Goal: Task Accomplishment & Management: Manage account settings

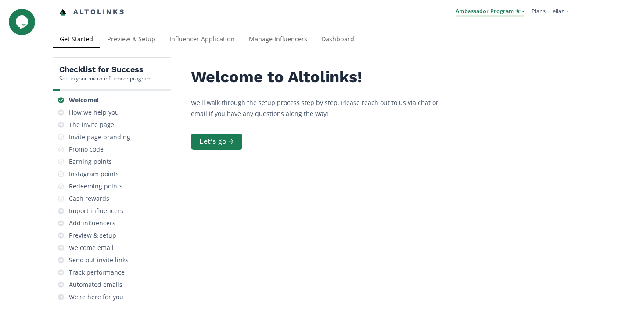
click at [490, 11] on link "Ambassador Program ★" at bounding box center [490, 12] width 69 height 10
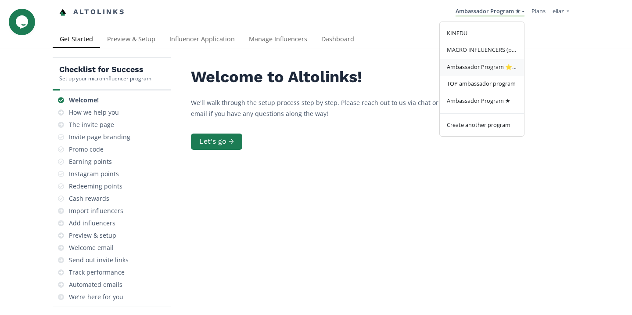
click at [492, 73] on link "Ambassador Program ⭐️⭐️" at bounding box center [482, 67] width 84 height 17
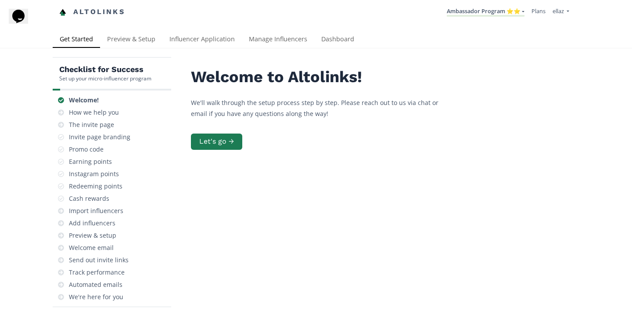
click at [343, 51] on div "Checklist for Success Set up your micro-influencer program Welcome! How we help…" at bounding box center [316, 215] width 632 height 335
click at [336, 42] on link "Dashboard" at bounding box center [337, 40] width 47 height 18
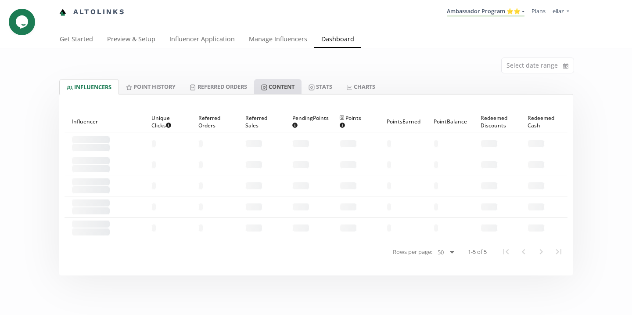
click at [277, 88] on link "Content" at bounding box center [277, 86] width 47 height 15
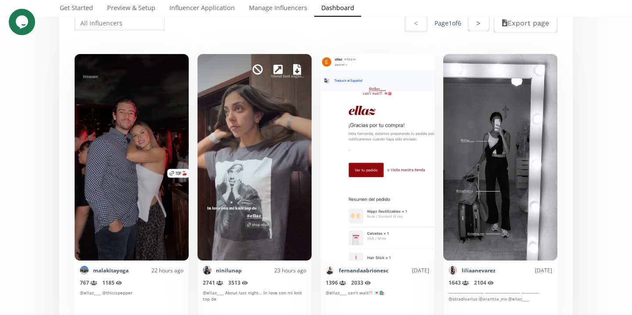
scroll to position [205, 0]
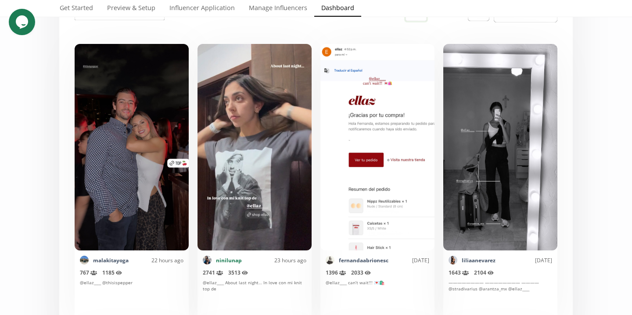
click at [223, 259] on link "ninilunap" at bounding box center [229, 259] width 26 height 7
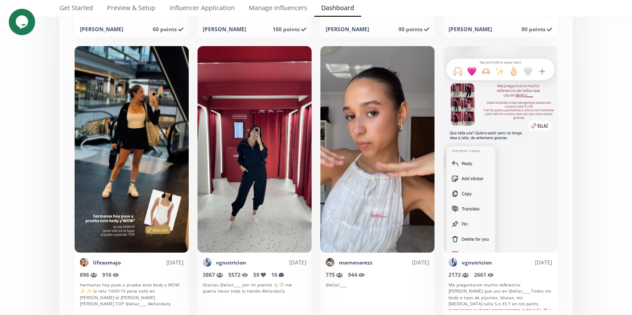
scroll to position [492, 0]
click at [109, 263] on link "lifeasmajo" at bounding box center [107, 262] width 28 height 7
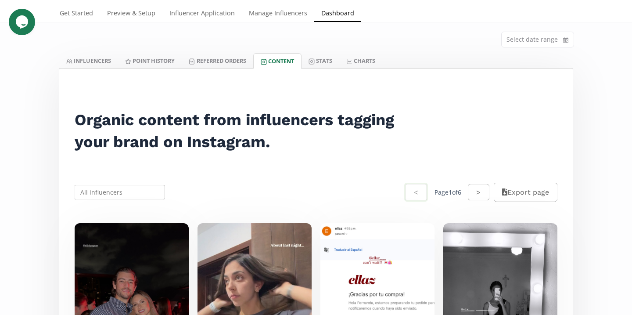
scroll to position [0, 0]
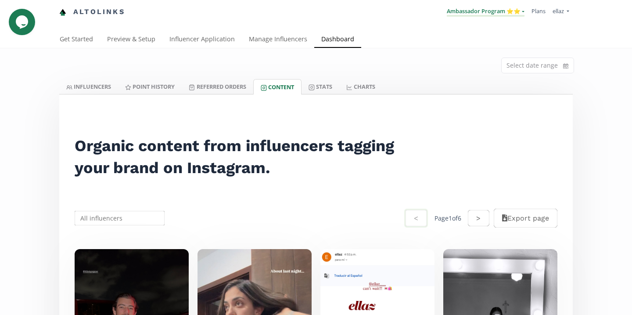
click at [493, 9] on link "Ambassador Program ⭐️⭐️" at bounding box center [486, 12] width 78 height 10
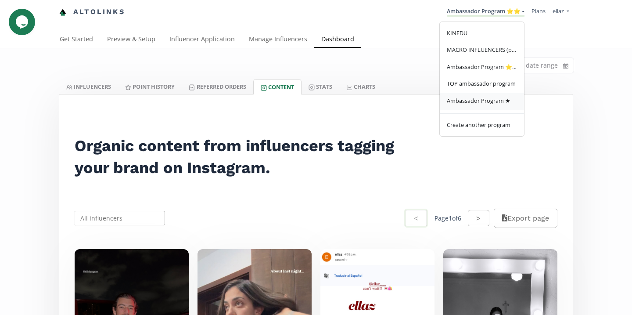
click at [472, 100] on span "Ambassador Program ★" at bounding box center [479, 101] width 64 height 8
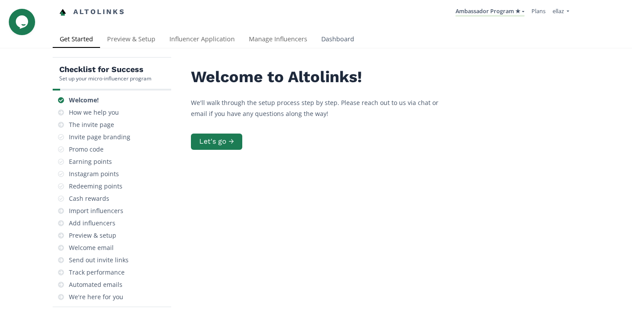
click at [328, 47] on link "Dashboard" at bounding box center [337, 40] width 47 height 18
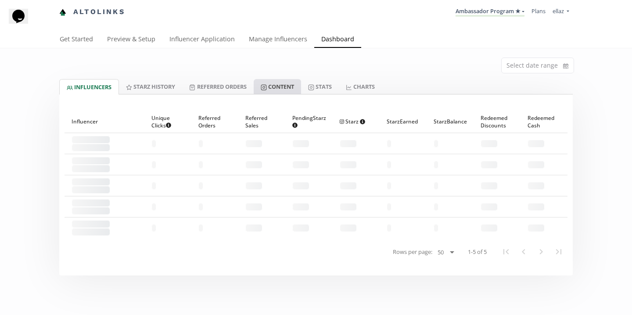
click at [286, 82] on link "Content" at bounding box center [277, 86] width 47 height 15
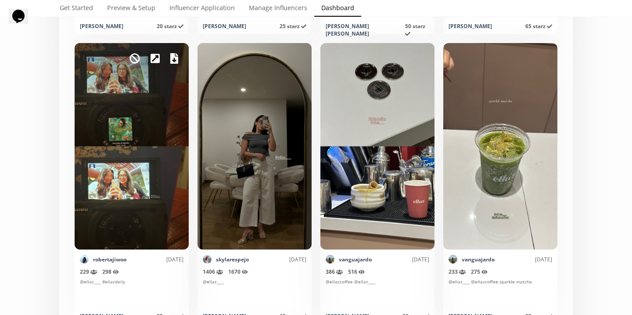
scroll to position [2237, 0]
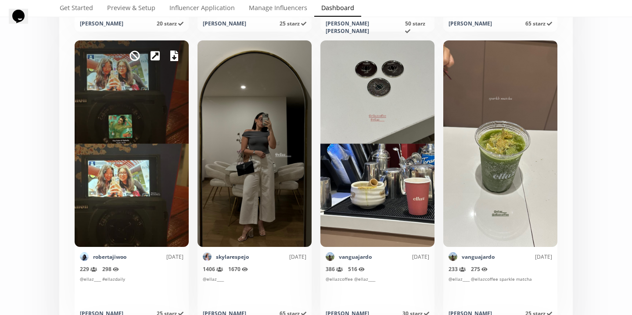
click at [157, 54] on icon at bounding box center [155, 55] width 9 height 11
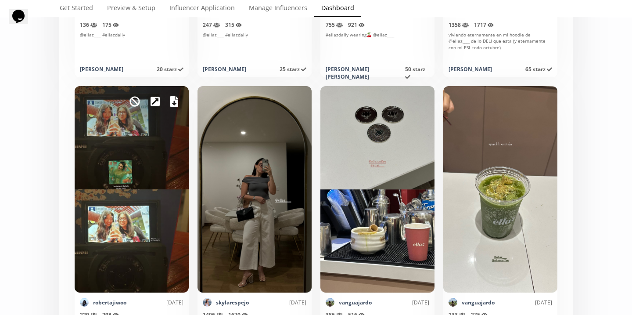
scroll to position [2190, 0]
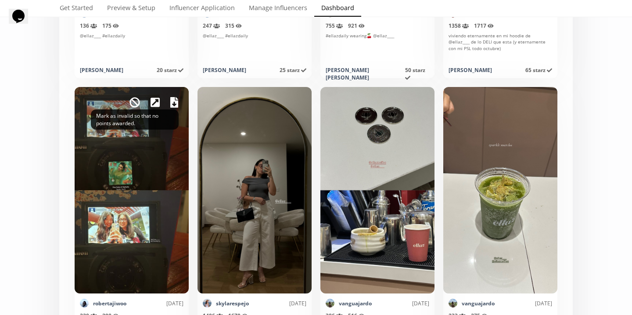
click at [135, 100] on icon at bounding box center [135, 102] width 11 height 11
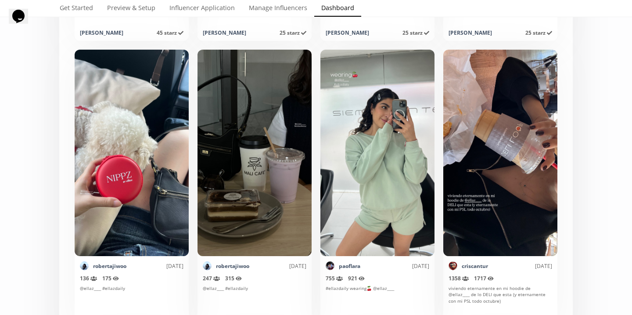
scroll to position [1938, 0]
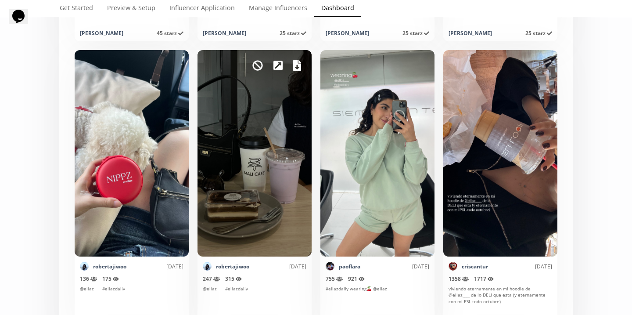
click at [263, 62] on div "Mark as invalid so that no points awarded." at bounding box center [255, 153] width 114 height 206
click at [259, 65] on icon at bounding box center [257, 65] width 11 height 11
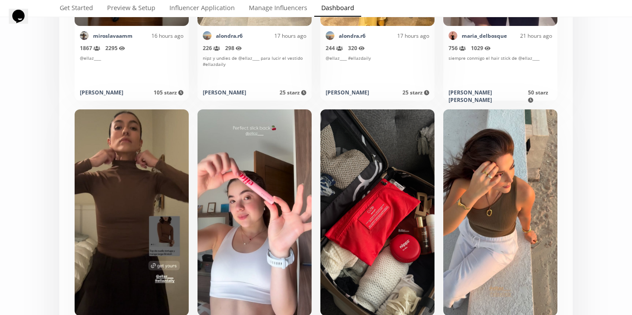
scroll to position [0, 0]
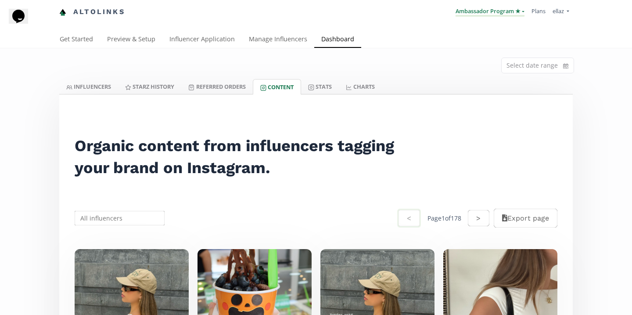
click at [491, 13] on link "Ambassador Program ★" at bounding box center [490, 12] width 69 height 10
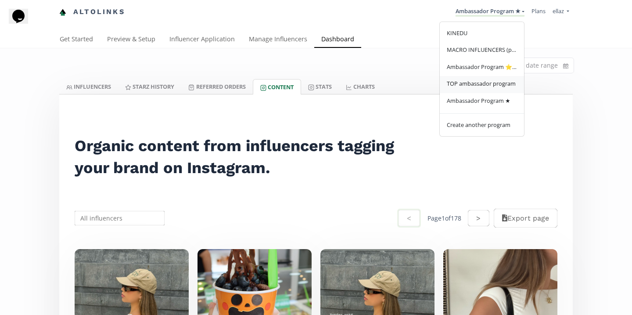
click at [495, 81] on span "TOP ambassador program" at bounding box center [481, 83] width 69 height 8
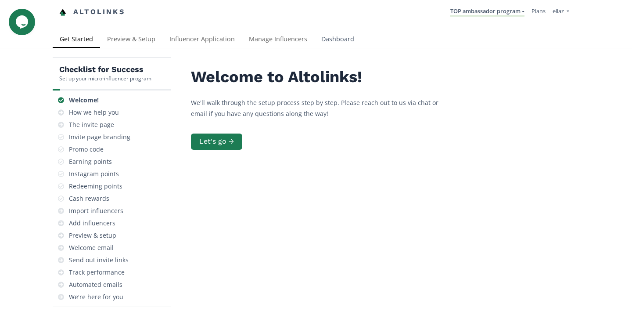
click at [333, 41] on link "Dashboard" at bounding box center [337, 40] width 47 height 18
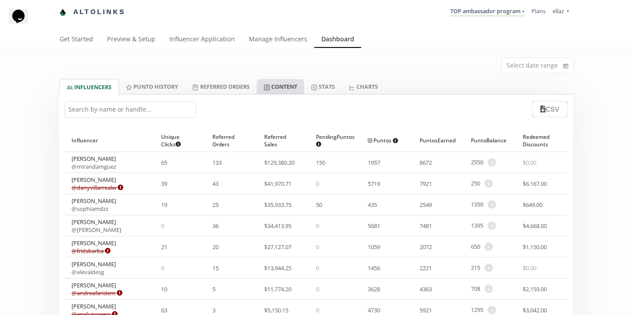
click at [291, 88] on link "Content" at bounding box center [280, 86] width 47 height 15
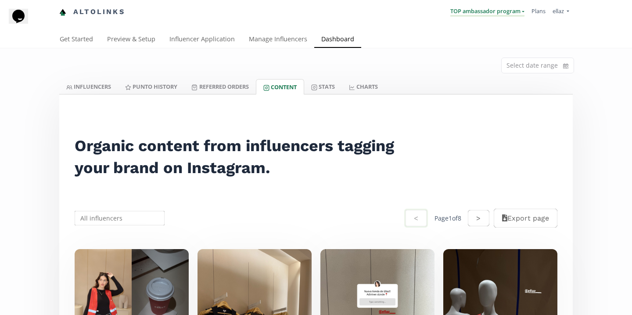
click at [474, 11] on link "TOP ambassador program" at bounding box center [487, 12] width 74 height 10
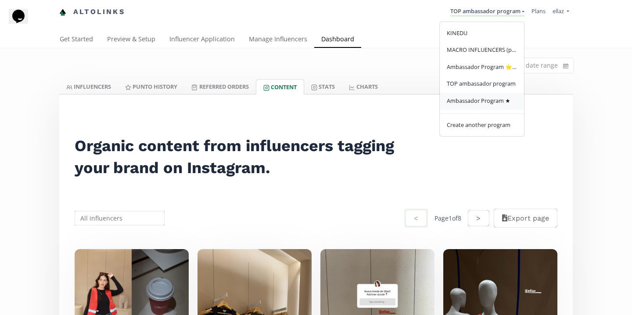
click at [490, 110] on link "Ambassador Program ★" at bounding box center [482, 101] width 84 height 17
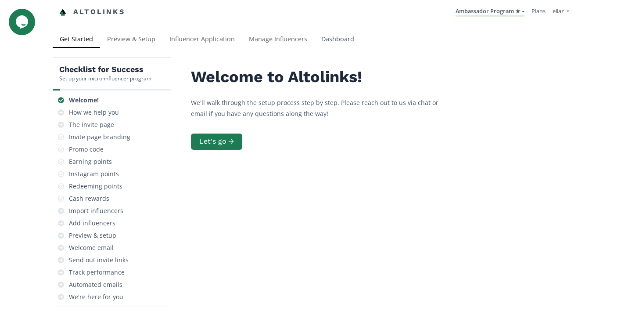
click at [338, 47] on link "Dashboard" at bounding box center [337, 40] width 47 height 18
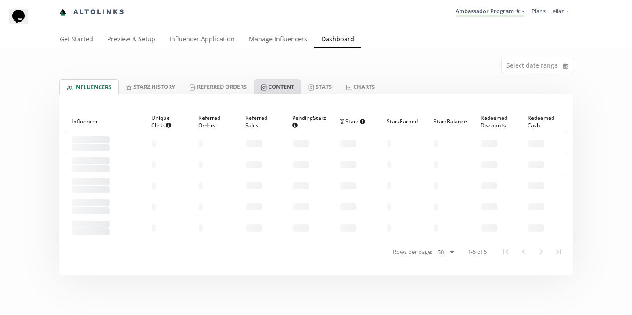
click at [280, 91] on link "Content" at bounding box center [277, 86] width 47 height 15
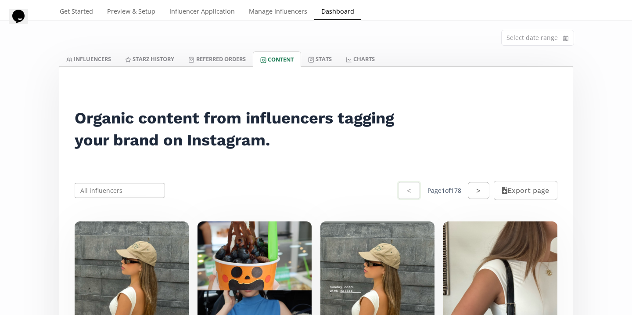
scroll to position [29, 0]
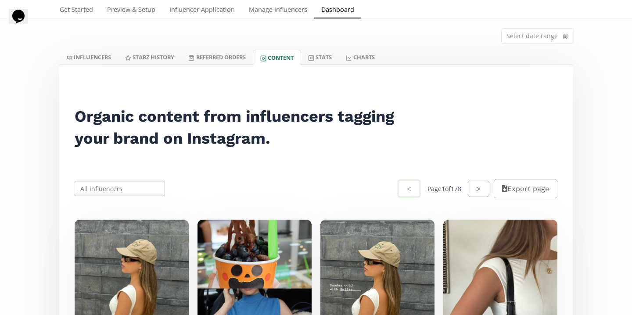
click at [123, 180] on input "text" at bounding box center [119, 188] width 93 height 17
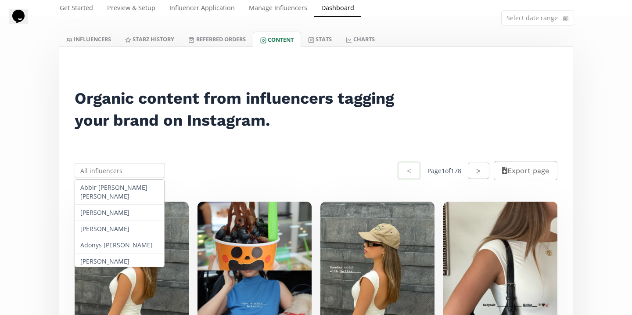
scroll to position [55, 0]
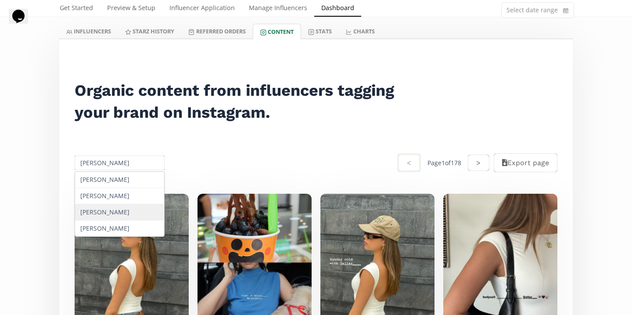
click at [135, 212] on div "Danna Macin" at bounding box center [119, 212] width 89 height 16
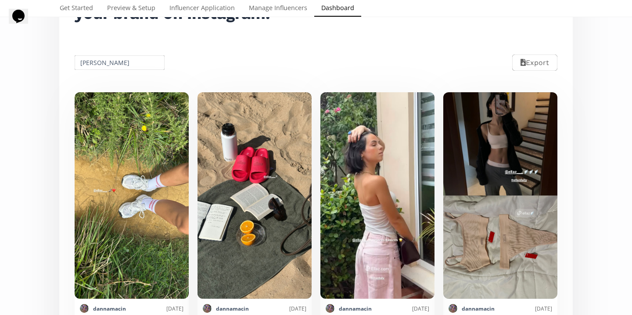
scroll to position [7, 0]
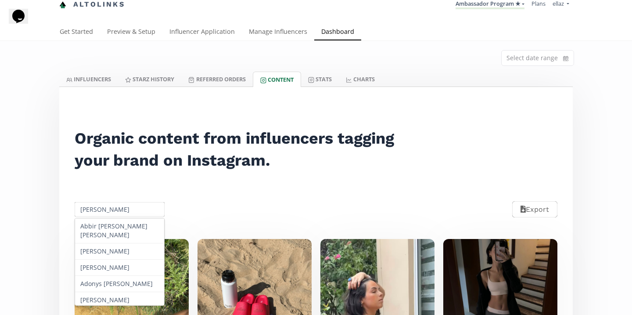
click at [115, 208] on input "Danna Macin" at bounding box center [119, 209] width 93 height 17
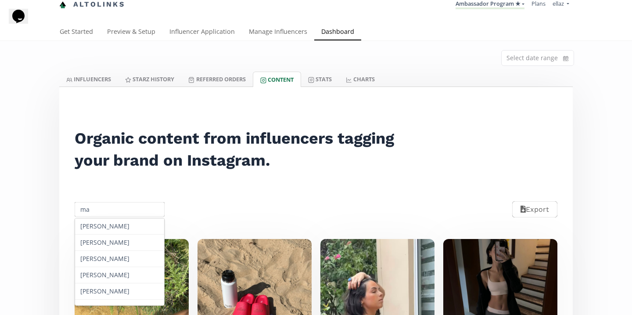
type input "m"
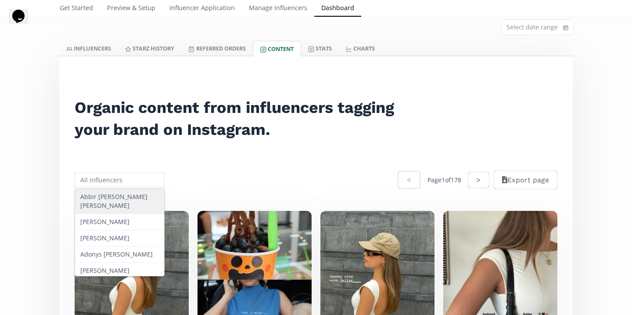
scroll to position [0, 0]
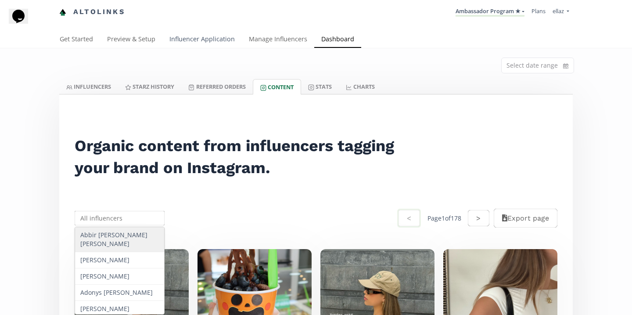
click at [213, 46] on link "Influencer Application" at bounding box center [201, 40] width 79 height 18
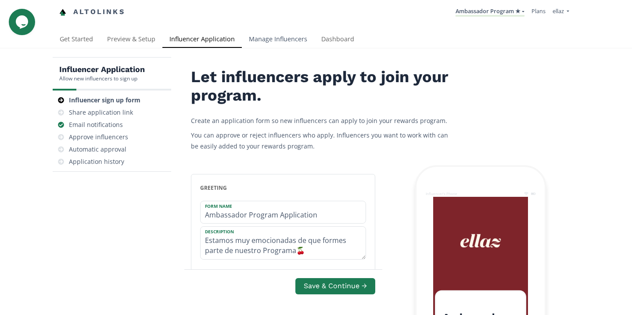
click at [299, 41] on link "Manage Influencers" at bounding box center [278, 40] width 72 height 18
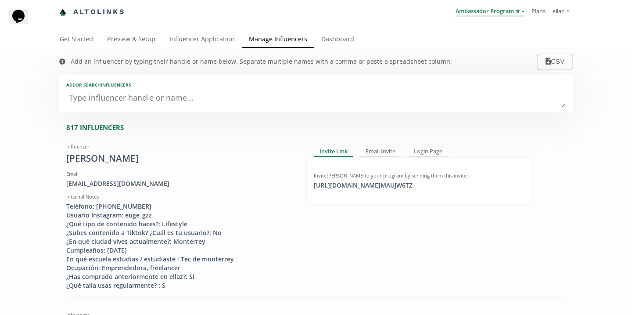
click at [479, 8] on link "Ambassador Program ★" at bounding box center [490, 12] width 69 height 10
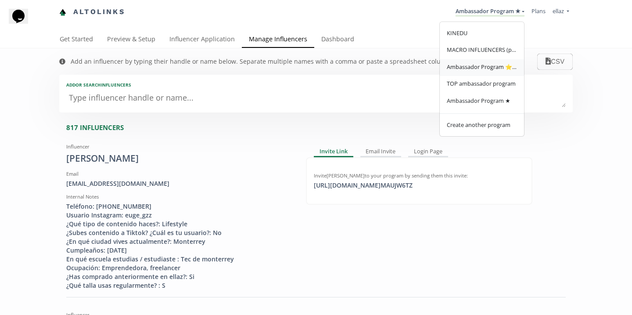
click at [483, 68] on span "Ambassador Program ⭐️⭐️" at bounding box center [482, 67] width 70 height 8
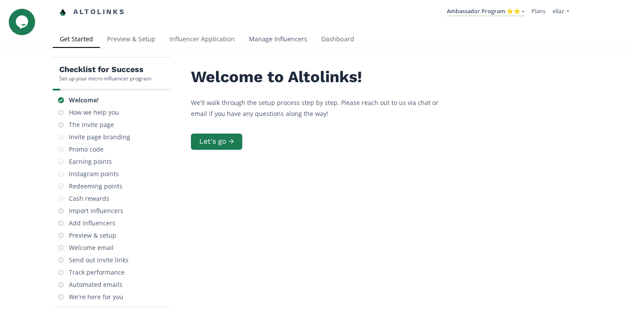
click at [259, 38] on link "Manage Influencers" at bounding box center [278, 40] width 72 height 18
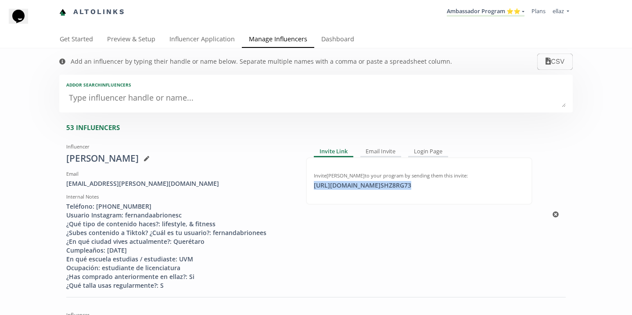
click at [367, 186] on div "https://app.altolinks.com/invite/ SHZ8RG73 click to copy" at bounding box center [363, 185] width 108 height 9
click at [474, 14] on link "Ambassador Program ⭐️⭐️" at bounding box center [486, 12] width 78 height 10
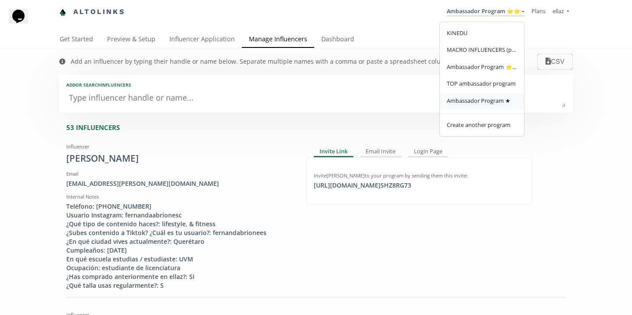
click at [496, 99] on span "Ambassador Program ★" at bounding box center [479, 101] width 64 height 8
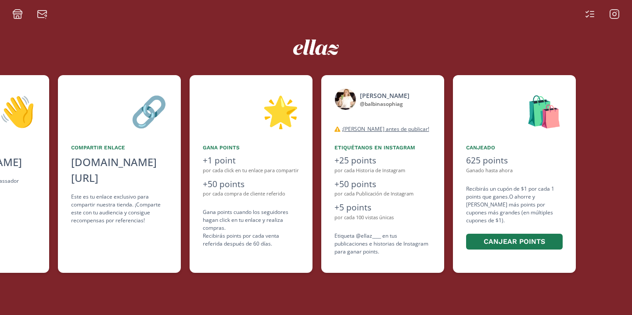
scroll to position [0, 263]
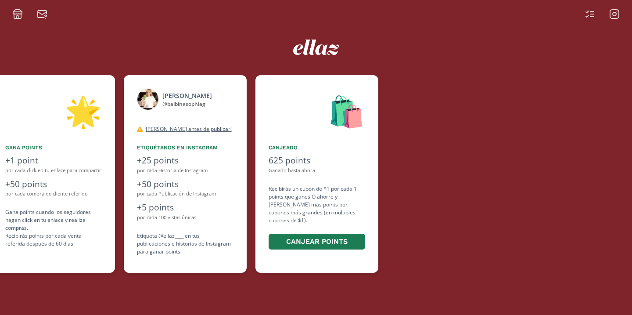
scroll to position [0, 527]
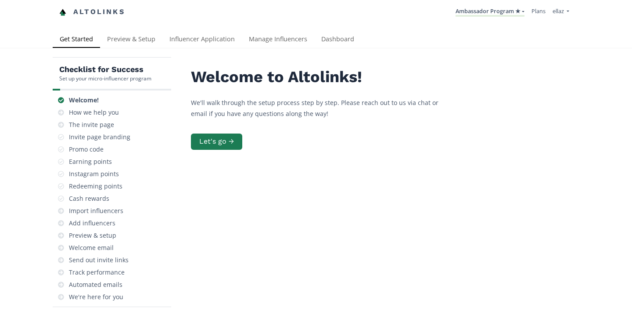
click at [222, 30] on div "Altolinks Ambassador Program ★ KINEDU MACRO INFLUENCERS (prog ventas) Ambassado…" at bounding box center [316, 15] width 632 height 31
click at [221, 42] on link "Influencer Application" at bounding box center [201, 40] width 79 height 18
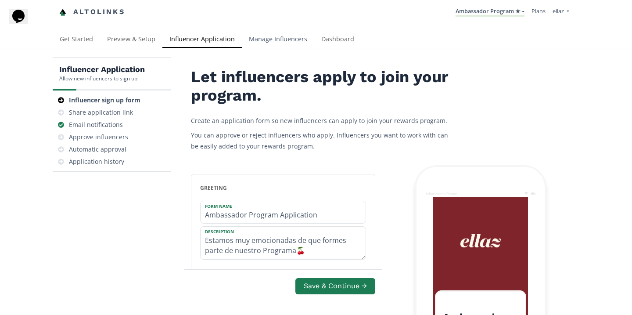
click at [261, 38] on link "Manage Influencers" at bounding box center [278, 40] width 72 height 18
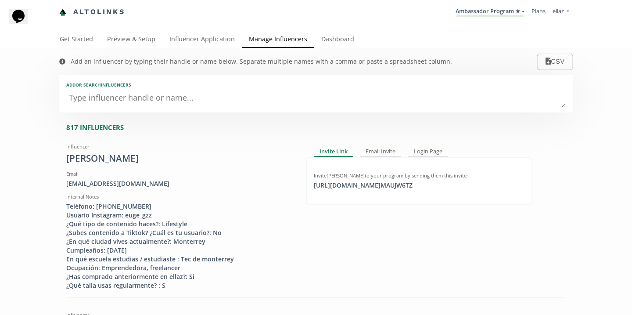
click at [209, 98] on textarea at bounding box center [316, 99] width 500 height 18
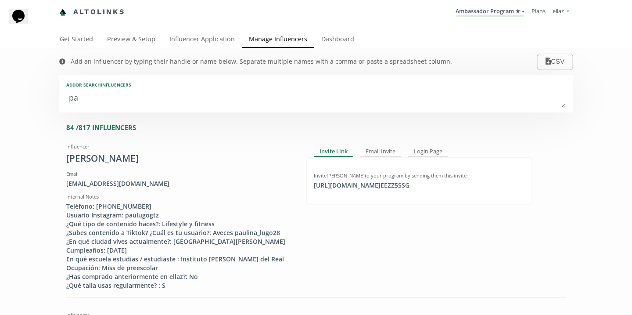
type textarea "pao"
type input "pao"
type input "PAO"
type textarea "paol"
type input "paol"
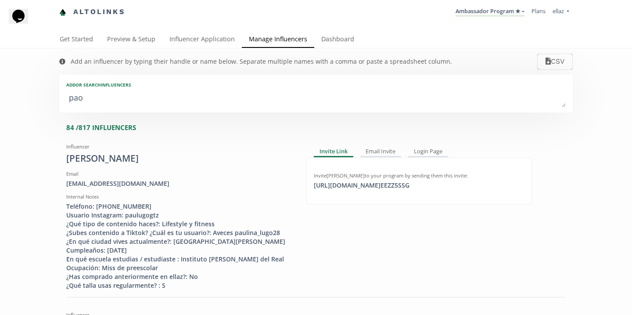
type input "PAOL"
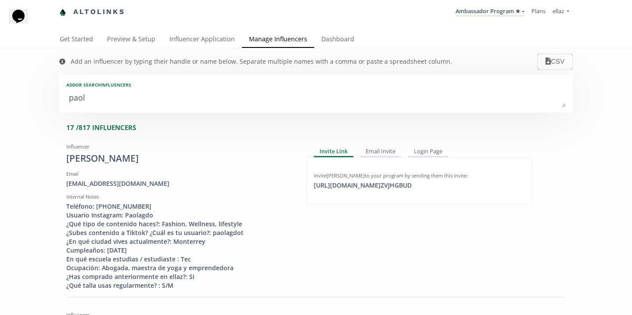
type textarea "paola"
type input "paola"
type input "PAOLA"
type textarea "paola a"
type input "paola a"
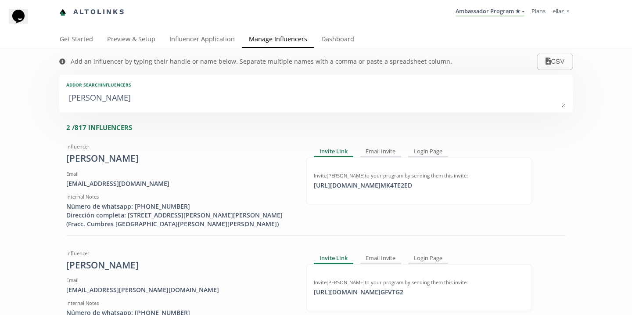
type textarea "paola ar"
type input "paola ar"
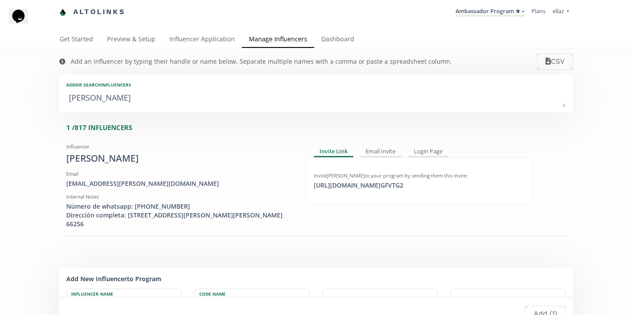
type textarea "paola a"
type input "paola a"
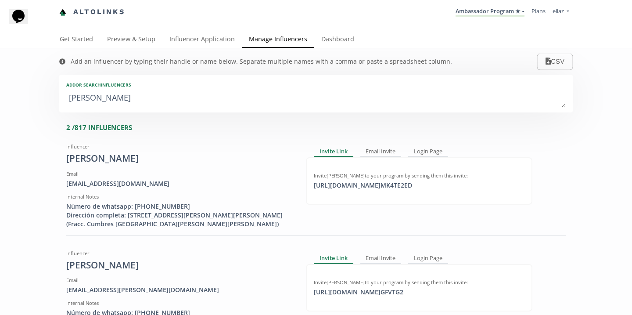
type textarea "paola"
type input "paola"
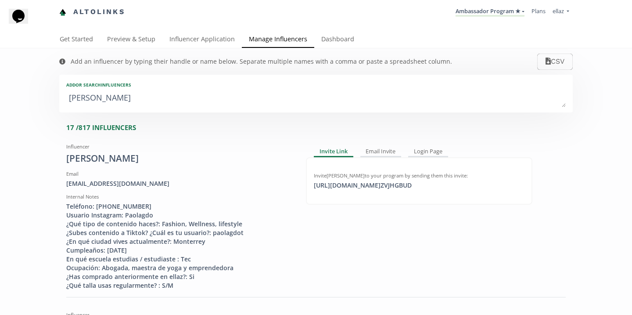
type textarea "paol"
type input "paol"
type input "PAOL"
type textarea "pao"
type input "pao"
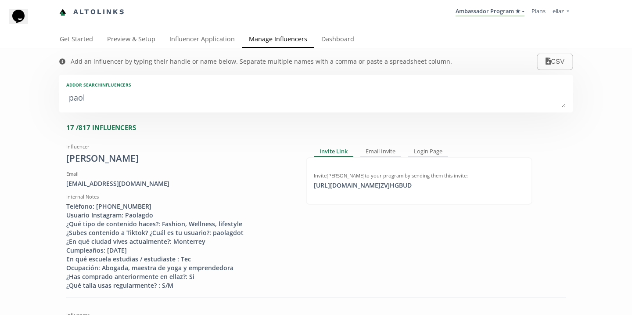
type input "PAO"
type textarea "pa"
type input "pa"
type input "PA"
type textarea "p"
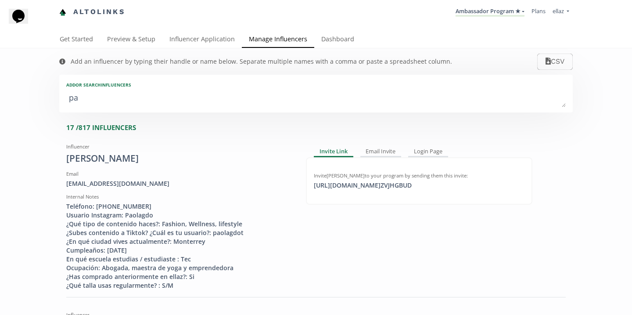
type input "p"
type input "P"
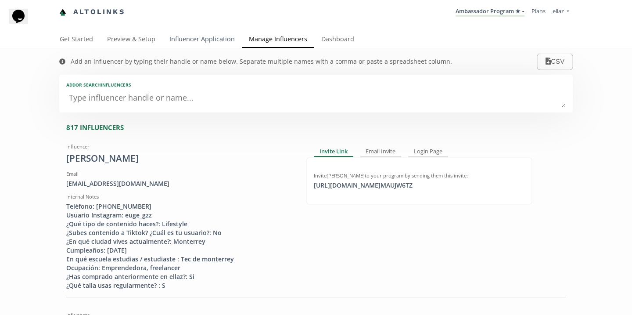
click at [177, 36] on link "Influencer Application" at bounding box center [201, 40] width 79 height 18
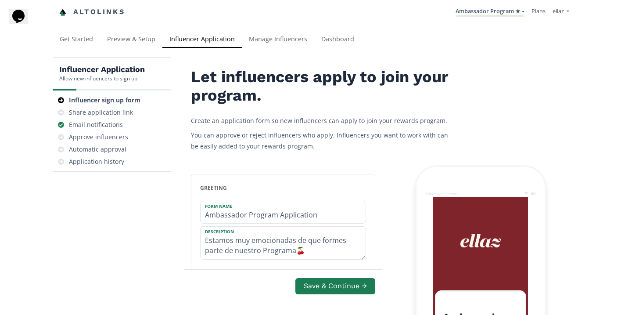
click at [106, 139] on div "Approve influencers" at bounding box center [98, 137] width 59 height 9
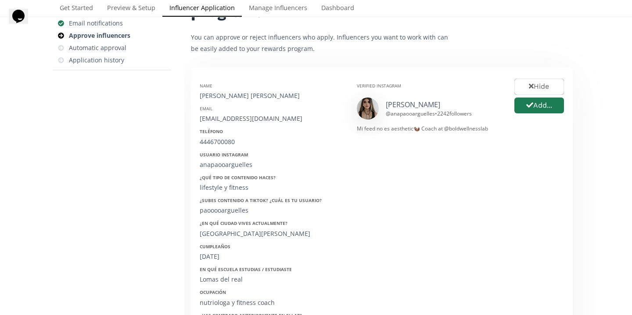
scroll to position [61, 0]
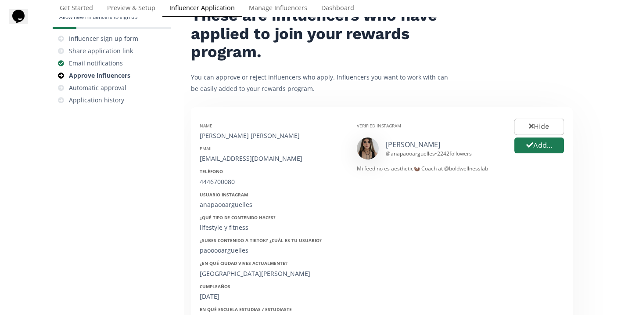
click at [231, 132] on div "Ana Pao Argüelles" at bounding box center [272, 135] width 144 height 9
click at [397, 144] on link "Ana Pao" at bounding box center [413, 145] width 54 height 10
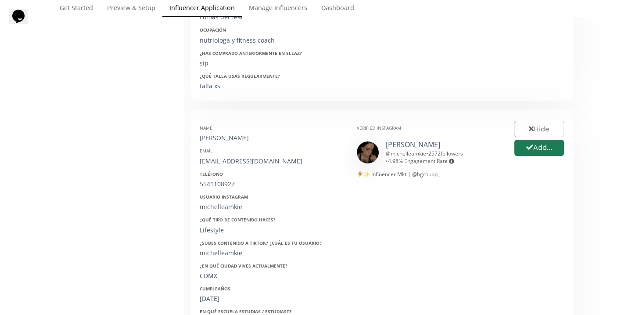
scroll to position [366, 0]
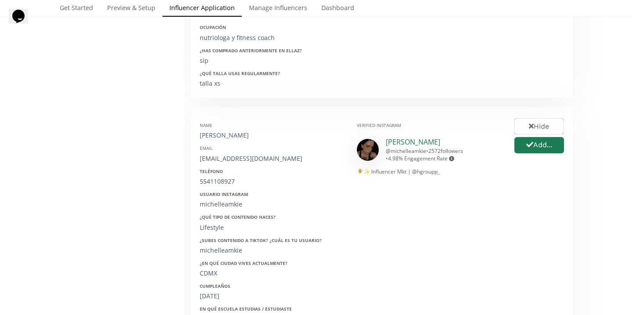
click at [389, 140] on link "michelle" at bounding box center [413, 142] width 54 height 10
click at [536, 143] on button "Add..." at bounding box center [539, 145] width 52 height 19
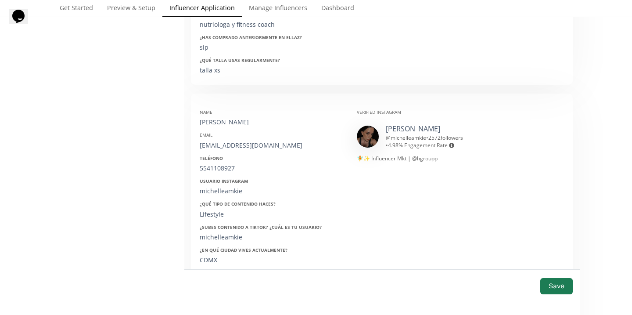
scroll to position [380, 0]
click at [416, 136] on div "@ michelleamkie • 2572 followers • 4.98 % Engagement Rate Engagement rate = avg…" at bounding box center [443, 140] width 115 height 15
click at [404, 129] on link "michelle" at bounding box center [413, 128] width 54 height 10
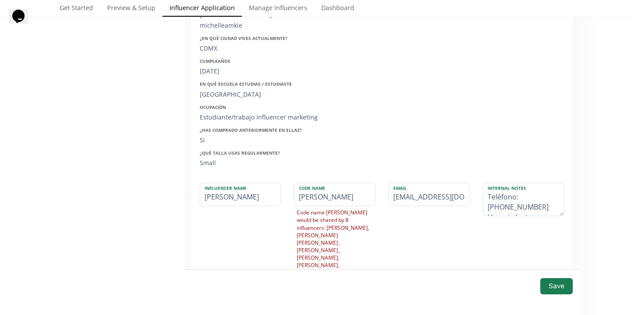
scroll to position [607, 0]
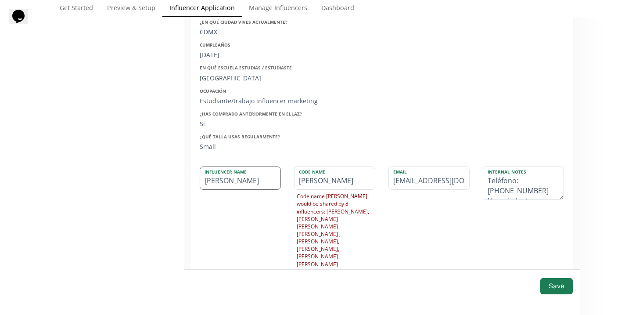
click at [254, 184] on input "Michelle" at bounding box center [240, 178] width 80 height 22
click at [245, 181] on input "[PERSON_NAME]" at bounding box center [240, 178] width 80 height 22
type input "[PERSON_NAME]"
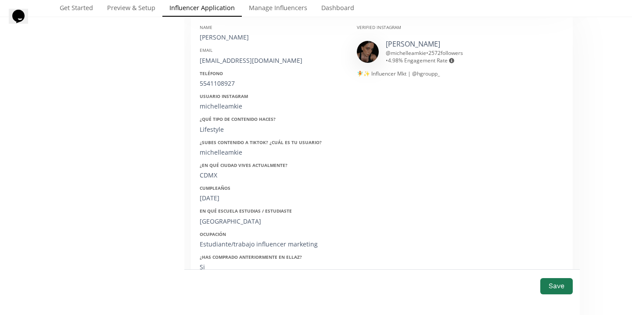
scroll to position [463, 0]
click at [237, 64] on div "[EMAIL_ADDRESS][DOMAIN_NAME]" at bounding box center [272, 62] width 144 height 9
click at [237, 64] on div "amkiemichelle@gmail.com" at bounding box center [272, 62] width 144 height 9
copy div "amkiemichelle@gmail.com"
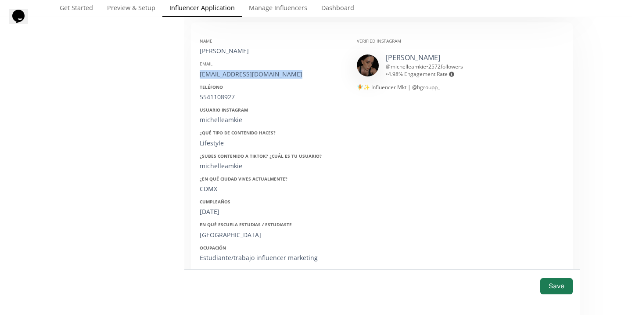
scroll to position [449, 0]
click at [224, 94] on div "Teléfono 5541108927" at bounding box center [272, 94] width 144 height 18
copy div "5541108927"
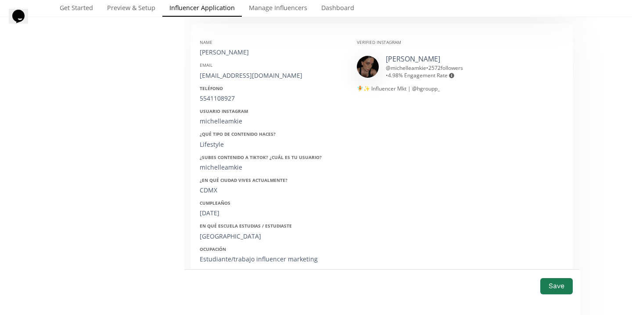
click at [217, 122] on div "michelleamkie" at bounding box center [272, 121] width 144 height 9
copy div "michelleamkie"
click at [210, 210] on div "18/10/03" at bounding box center [272, 213] width 144 height 9
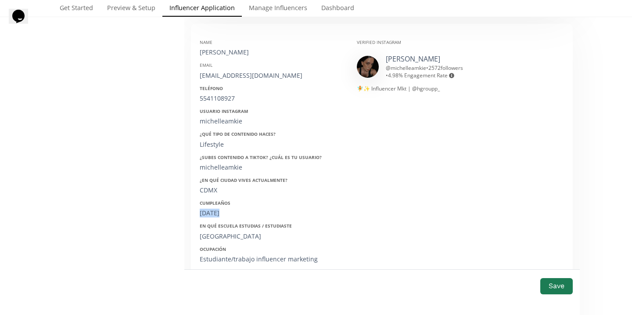
click at [210, 210] on div "18/10/03" at bounding box center [272, 213] width 144 height 9
copy div "18/10/03"
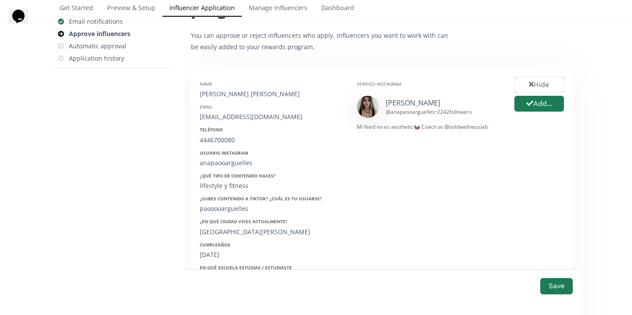
scroll to position [151, 0]
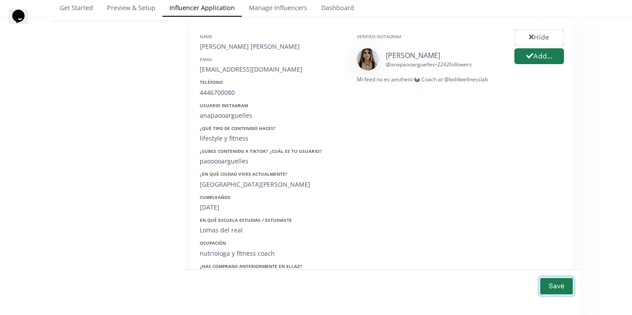
click at [554, 284] on button "Save" at bounding box center [556, 286] width 35 height 19
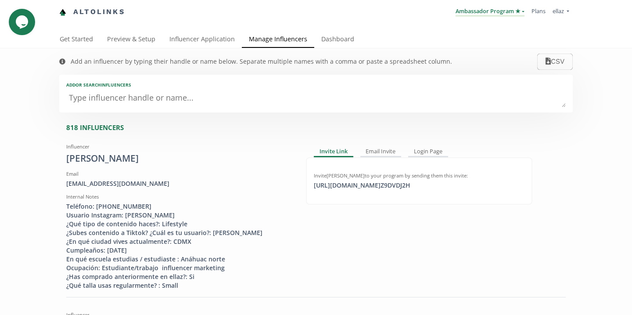
click at [488, 13] on link "Ambassador Program ★" at bounding box center [490, 12] width 69 height 10
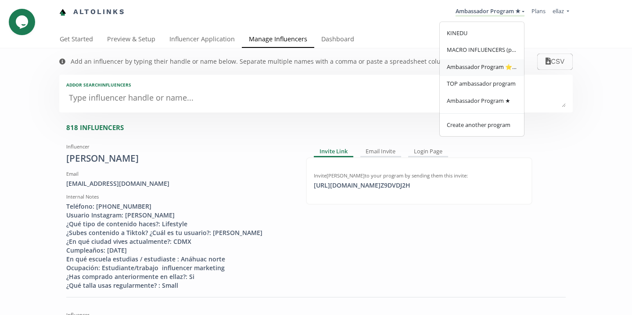
click at [487, 74] on link "Ambassador Program ⭐️⭐️" at bounding box center [482, 67] width 84 height 17
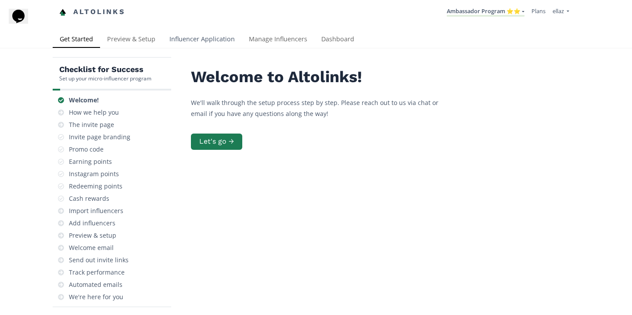
click at [217, 37] on link "Influencer Application" at bounding box center [201, 40] width 79 height 18
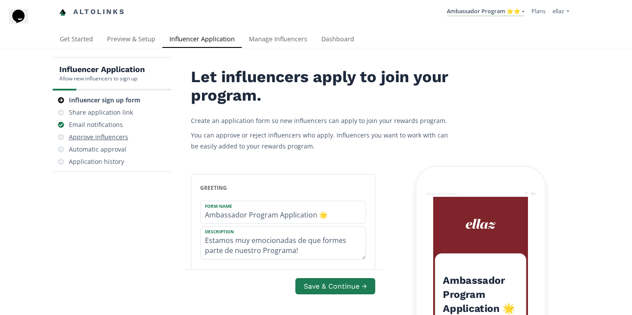
click at [108, 136] on div "Approve influencers" at bounding box center [98, 137] width 59 height 9
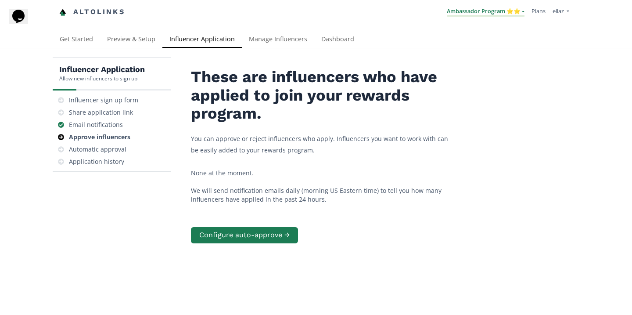
click at [481, 17] on link "Ambassador Program ⭐️⭐️" at bounding box center [486, 12] width 78 height 10
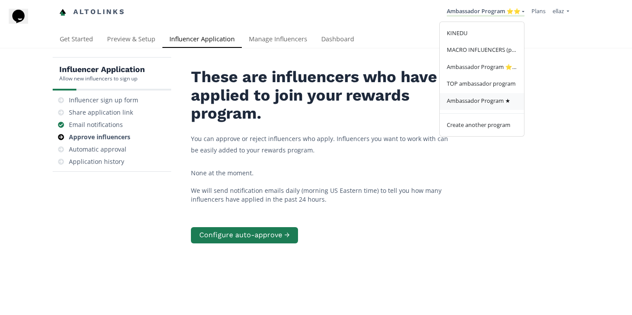
click at [487, 99] on span "Ambassador Program ★" at bounding box center [479, 101] width 64 height 8
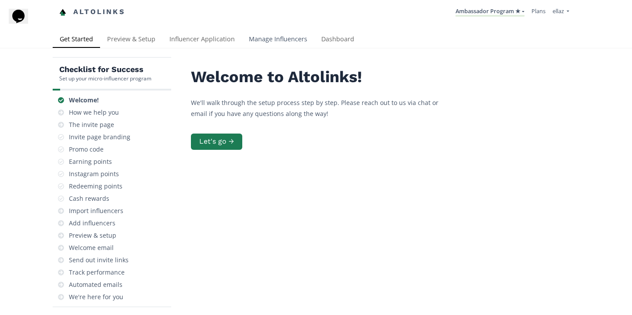
click at [267, 42] on link "Manage Influencers" at bounding box center [278, 40] width 72 height 18
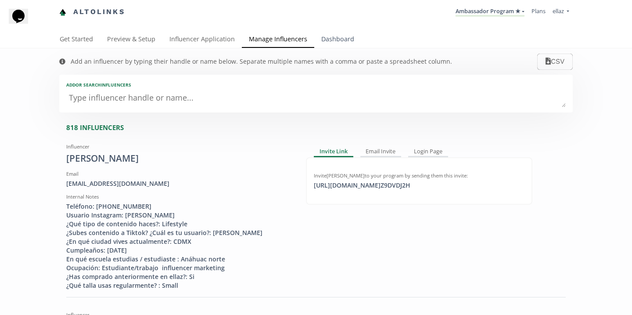
click at [325, 42] on link "Dashboard" at bounding box center [337, 40] width 47 height 18
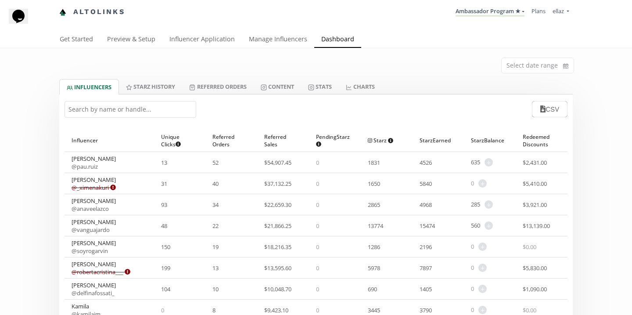
click at [107, 112] on input "text" at bounding box center [131, 109] width 132 height 17
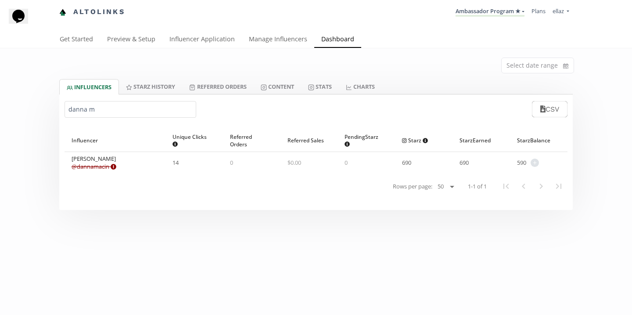
click at [107, 116] on input "danna m" at bounding box center [131, 109] width 132 height 17
click at [102, 110] on input "ximena du" at bounding box center [131, 109] width 132 height 17
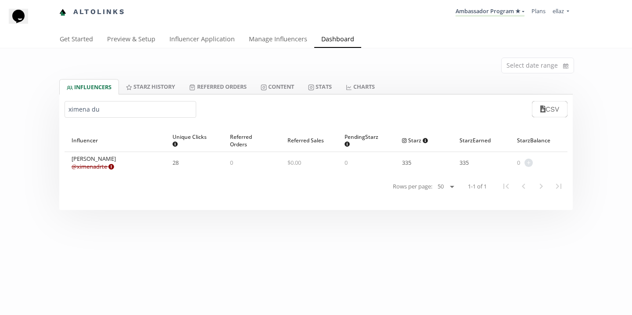
click at [102, 110] on input "ximena du" at bounding box center [131, 109] width 132 height 17
type input "orella"
click at [274, 86] on link "Content" at bounding box center [277, 86] width 47 height 15
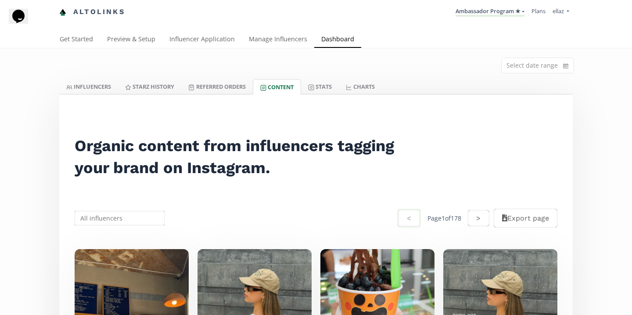
click at [115, 228] on div "< Page 1 of 178 > Export page" at bounding box center [316, 218] width 503 height 42
click at [115, 220] on input "text" at bounding box center [119, 217] width 93 height 17
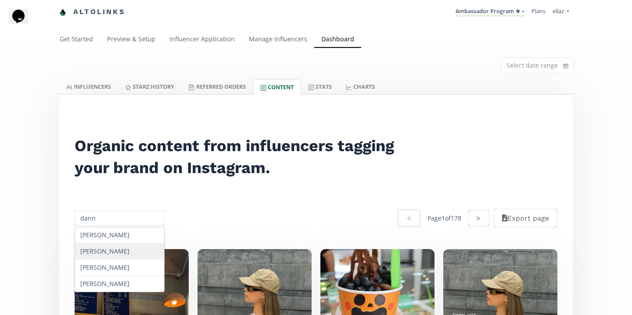
click at [130, 267] on div "Danna Macin" at bounding box center [119, 267] width 89 height 16
type input "Danna Macin"
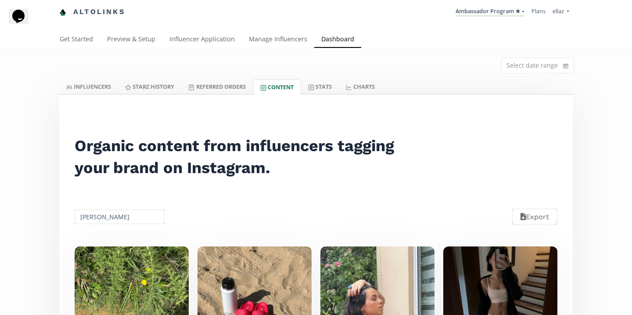
click at [288, 49] on div "Select date range" at bounding box center [316, 63] width 527 height 31
click at [288, 41] on link "Manage Influencers" at bounding box center [278, 40] width 72 height 18
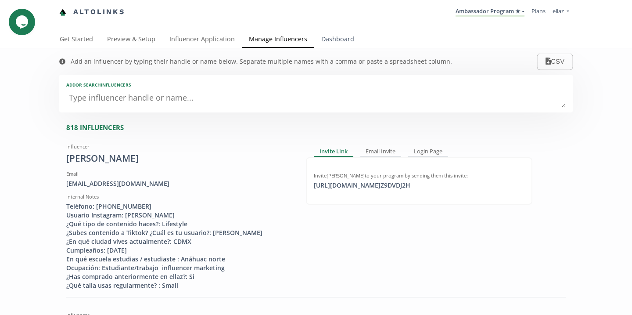
click at [328, 32] on link "Dashboard" at bounding box center [337, 40] width 47 height 18
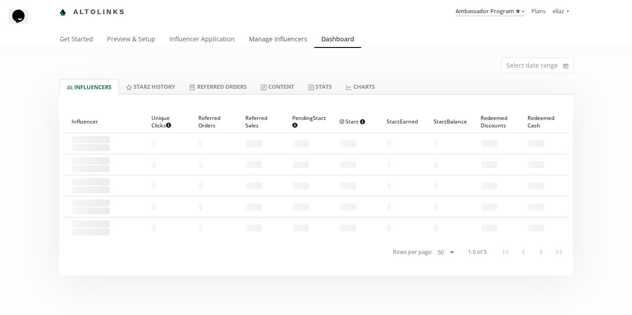
click at [273, 44] on link "Manage Influencers" at bounding box center [278, 40] width 72 height 18
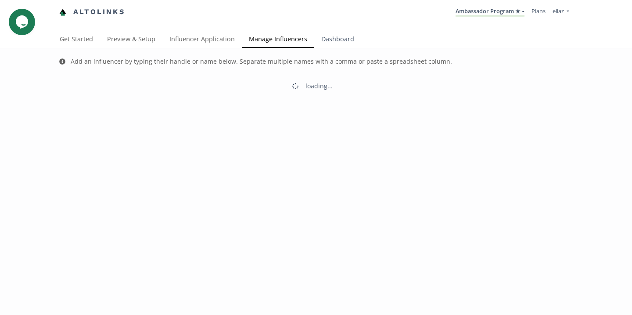
click at [326, 43] on link "Dashboard" at bounding box center [337, 40] width 47 height 18
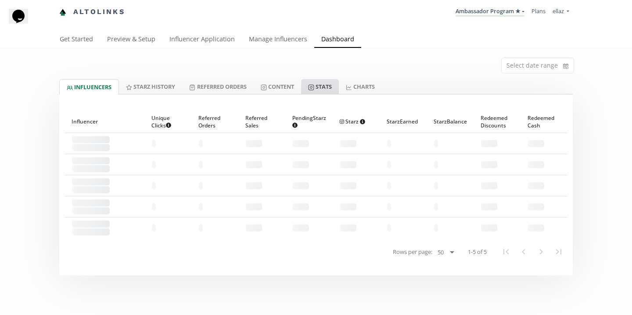
click at [322, 94] on link "Stats" at bounding box center [320, 86] width 38 height 15
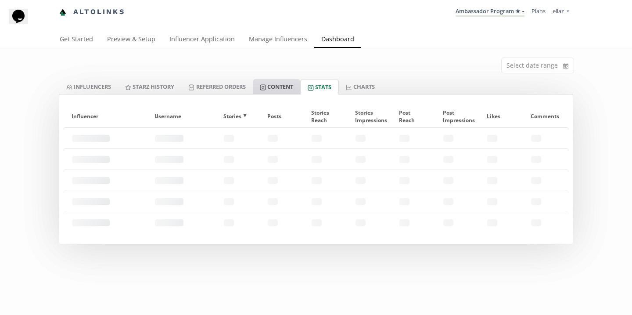
click at [281, 85] on link "Content" at bounding box center [276, 86] width 47 height 15
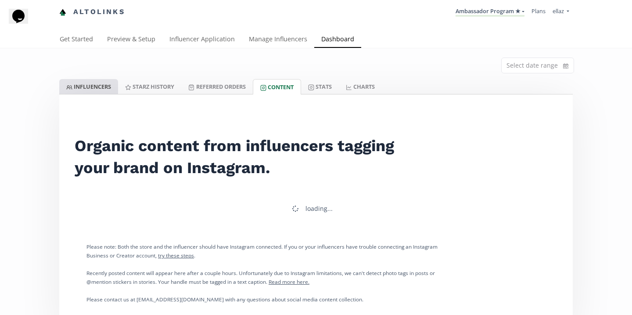
click at [98, 80] on link "INFLUENCERS" at bounding box center [88, 86] width 59 height 15
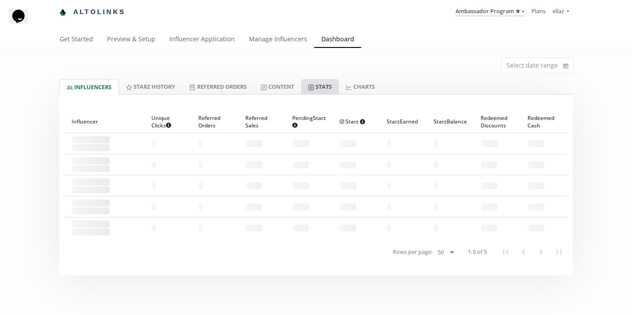
click at [328, 86] on link "Stats" at bounding box center [320, 86] width 38 height 15
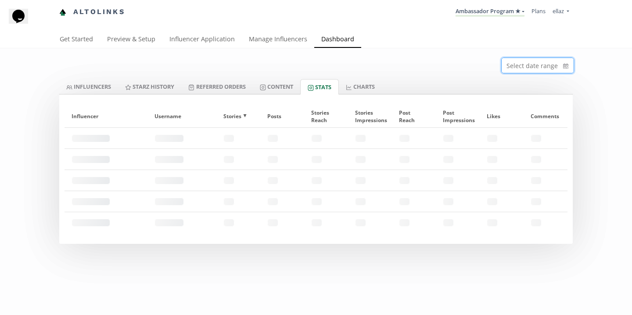
click at [526, 72] on input at bounding box center [538, 65] width 72 height 15
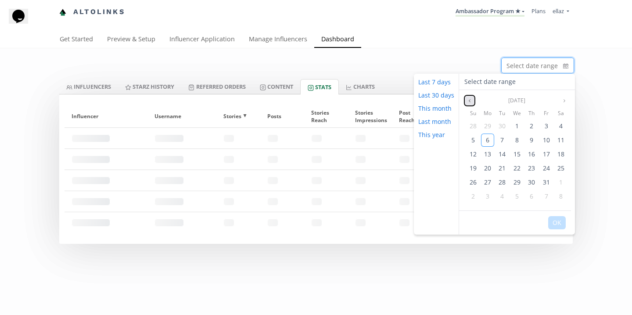
click at [467, 103] on button "Previous month" at bounding box center [470, 100] width 11 height 11
click at [475, 139] on div "6" at bounding box center [473, 139] width 13 height 13
click at [562, 100] on icon "angle right" at bounding box center [564, 100] width 5 height 5
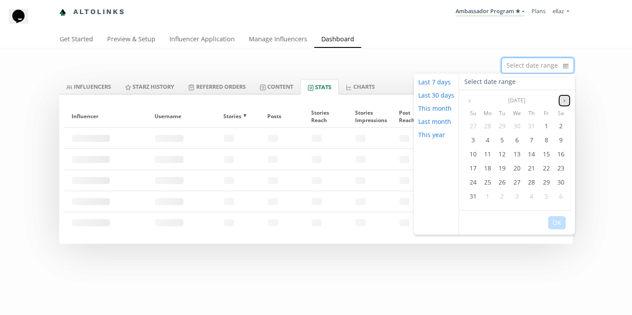
click at [563, 100] on icon "angle right" at bounding box center [564, 100] width 5 height 5
click at [487, 138] on span "6" at bounding box center [488, 140] width 4 height 8
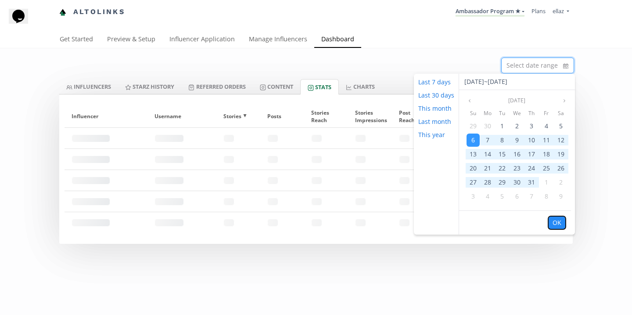
click at [553, 222] on button "OK" at bounding box center [557, 222] width 18 height 13
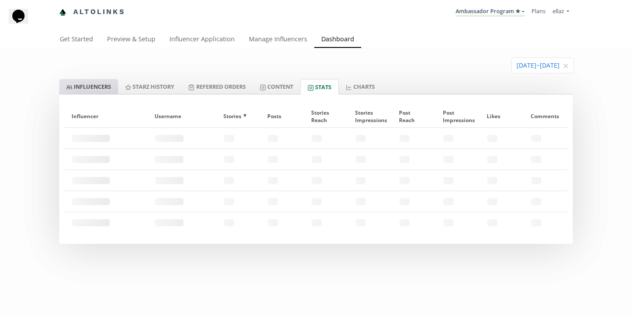
click at [104, 90] on link "INFLUENCERS" at bounding box center [88, 86] width 59 height 15
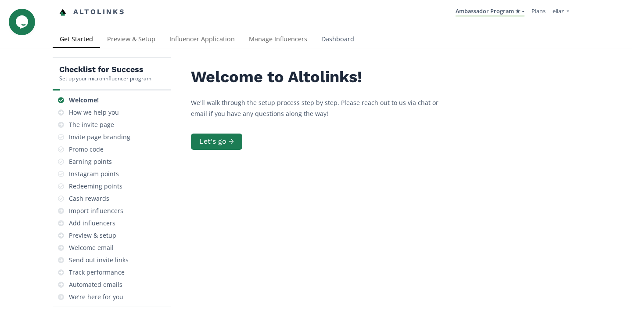
click at [347, 35] on link "Dashboard" at bounding box center [337, 40] width 47 height 18
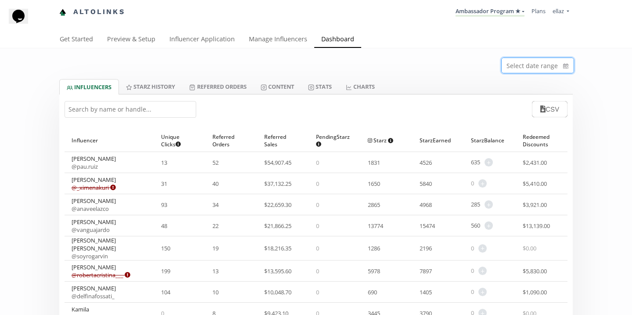
click at [544, 68] on input at bounding box center [538, 65] width 72 height 15
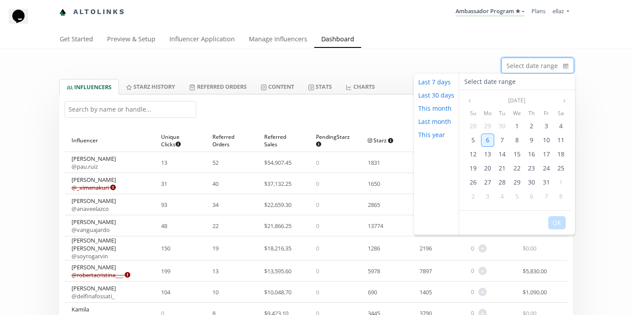
click at [486, 140] on span "6" at bounding box center [488, 140] width 4 height 8
click at [469, 100] on icon "angle left" at bounding box center [469, 100] width 5 height 5
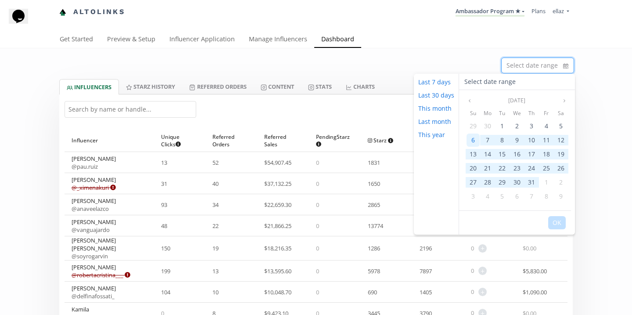
click at [476, 141] on div "6" at bounding box center [473, 139] width 13 height 13
click at [555, 223] on button "OK" at bounding box center [557, 222] width 18 height 13
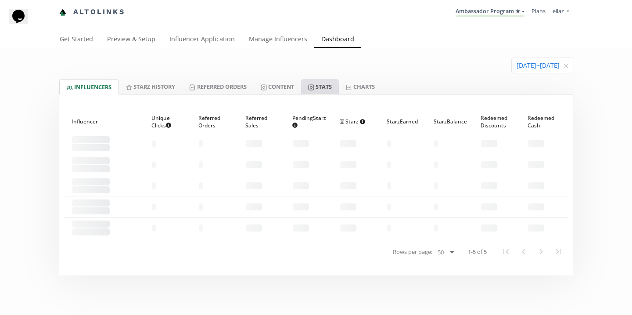
click at [328, 92] on link "Stats" at bounding box center [320, 86] width 38 height 15
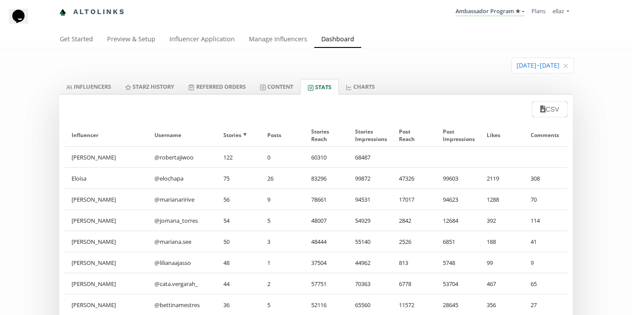
click at [91, 94] on div at bounding box center [316, 94] width 514 height 0
click at [89, 90] on link "INFLUENCERS" at bounding box center [88, 86] width 59 height 15
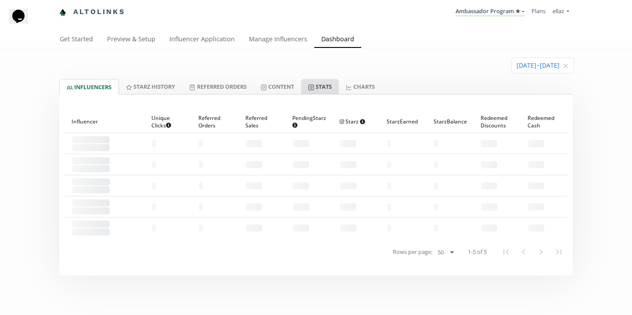
click at [331, 91] on link "Stats" at bounding box center [320, 86] width 38 height 15
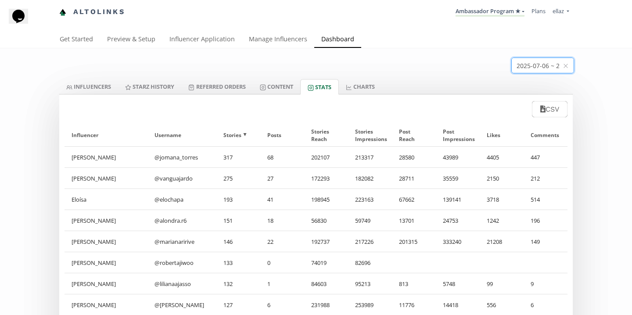
click at [550, 65] on input at bounding box center [543, 65] width 62 height 15
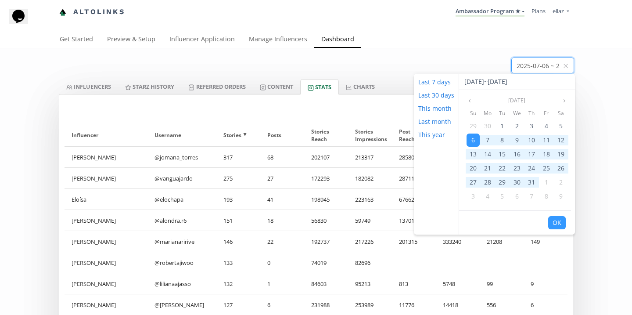
click at [560, 68] on div "2025-07-06 ~ 2025-10-06" at bounding box center [538, 65] width 43 height 9
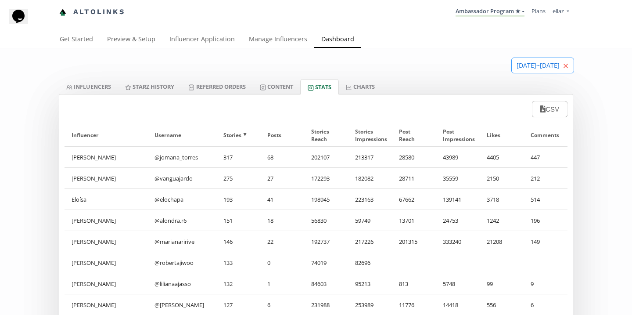
click at [566, 64] on icon "close" at bounding box center [565, 65] width 5 height 5
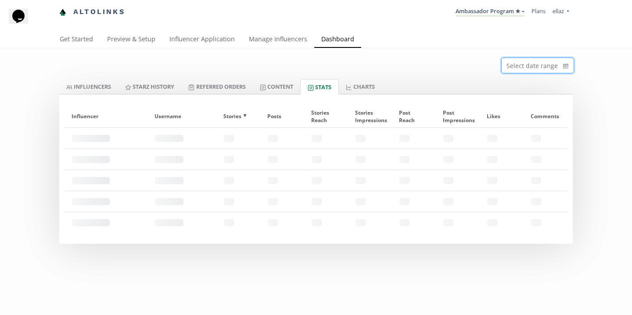
click at [537, 61] on input at bounding box center [538, 65] width 72 height 15
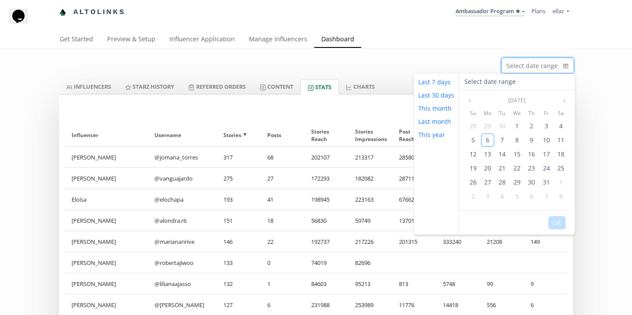
click at [531, 66] on input at bounding box center [538, 65] width 72 height 15
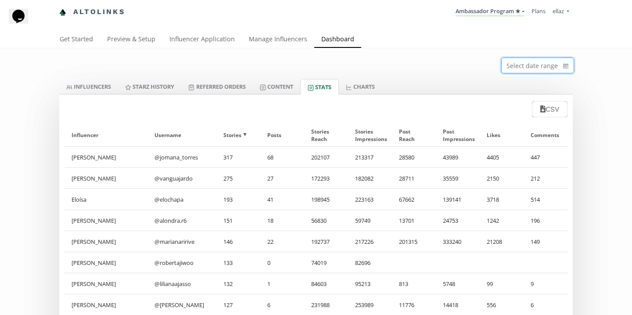
click at [568, 68] on icon "calendar" at bounding box center [565, 65] width 5 height 9
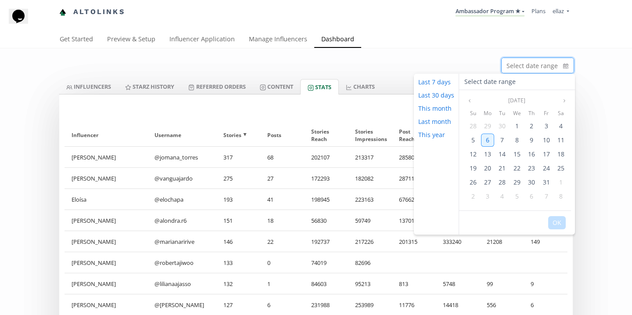
click at [483, 136] on div "6" at bounding box center [487, 139] width 13 height 13
click at [468, 100] on icon "angle left" at bounding box center [469, 100] width 5 height 5
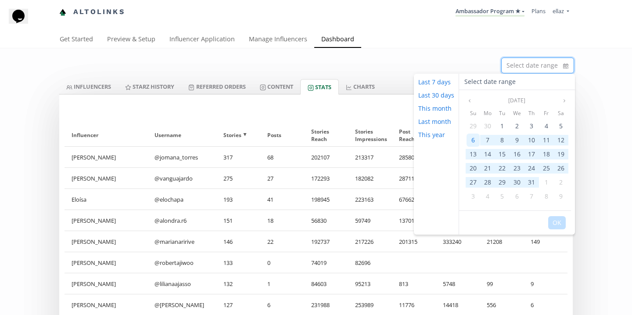
click at [475, 137] on div "6" at bounding box center [473, 139] width 13 height 13
click at [555, 221] on button "OK" at bounding box center [557, 222] width 18 height 13
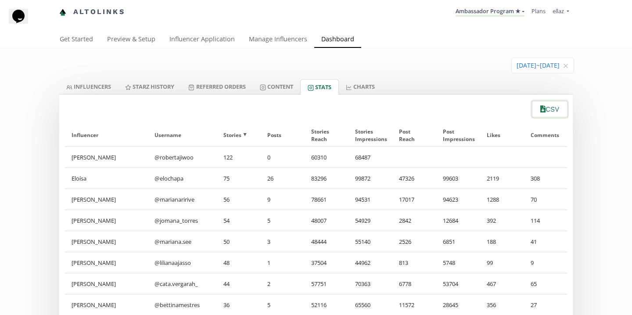
click at [540, 107] on icon "button" at bounding box center [542, 108] width 5 height 7
click at [84, 81] on link "INFLUENCERS" at bounding box center [88, 86] width 59 height 15
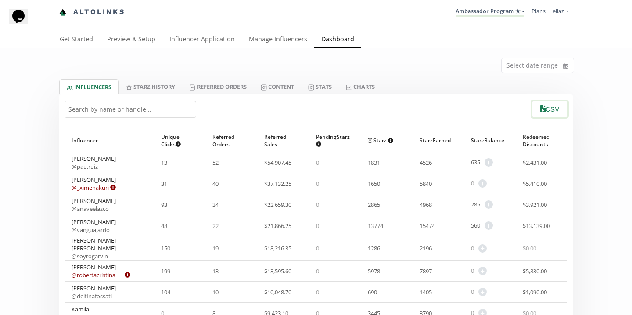
click at [550, 107] on button "CSV" at bounding box center [550, 109] width 38 height 19
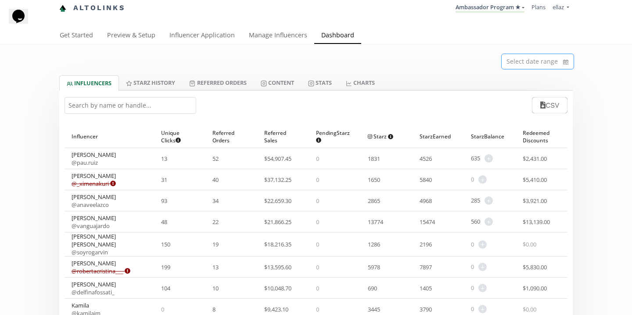
click at [516, 64] on input at bounding box center [538, 61] width 72 height 15
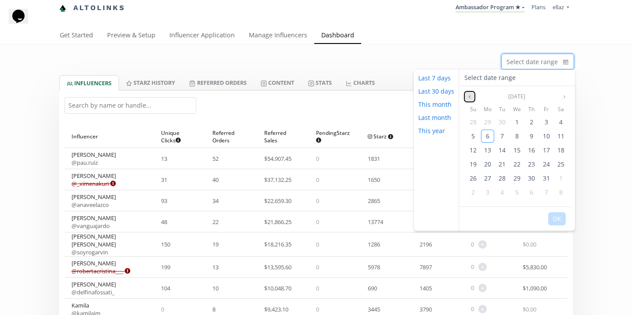
click at [470, 99] on icon "angle left" at bounding box center [469, 96] width 5 height 5
click at [486, 180] on span "29" at bounding box center [487, 178] width 7 height 8
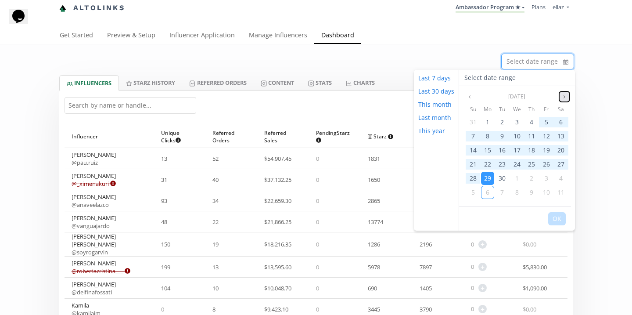
click at [564, 98] on icon "angle right" at bounding box center [564, 96] width 5 height 5
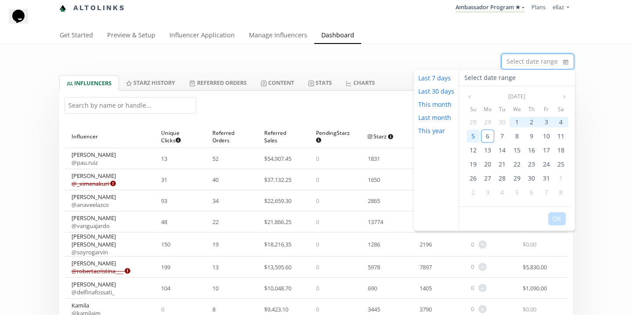
click at [475, 136] on div "5" at bounding box center [473, 136] width 13 height 13
click at [502, 180] on span "30" at bounding box center [502, 178] width 7 height 8
click at [563, 96] on icon "angle right" at bounding box center [564, 96] width 5 height 5
click at [472, 136] on span "5" at bounding box center [474, 136] width 4 height 8
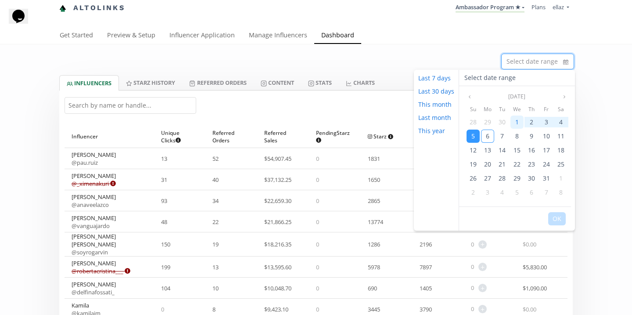
click at [515, 123] on span "1" at bounding box center [517, 122] width 4 height 8
click at [500, 122] on span "30" at bounding box center [502, 122] width 7 height 8
click at [473, 191] on span "5" at bounding box center [474, 192] width 4 height 8
click at [559, 219] on button "OK" at bounding box center [557, 218] width 18 height 13
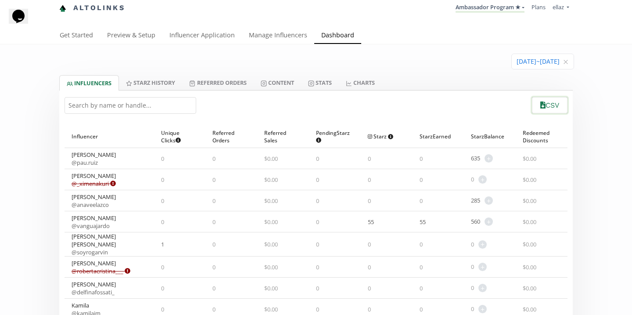
click at [545, 107] on button "CSV" at bounding box center [550, 105] width 38 height 19
click at [319, 84] on link "Stats" at bounding box center [320, 82] width 38 height 15
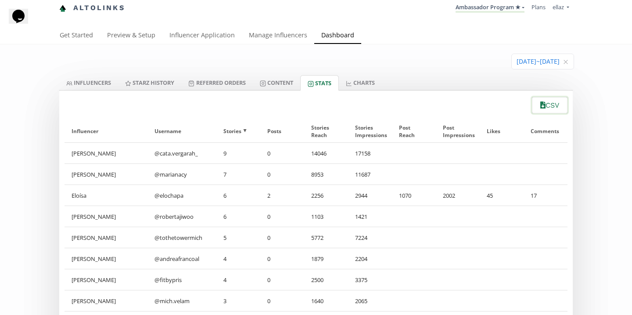
click at [549, 112] on button "CSV" at bounding box center [550, 105] width 38 height 19
click at [510, 14] on li "Ambassador Program ★ KINEDU MACRO INFLUENCERS (prog ventas) Ambassador Program …" at bounding box center [490, 8] width 76 height 17
click at [510, 8] on link "Ambassador Program ★" at bounding box center [490, 8] width 69 height 10
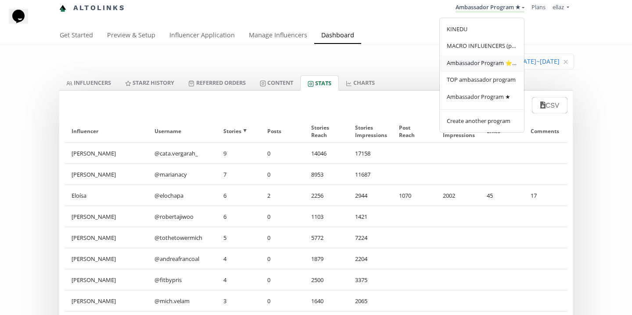
click at [499, 68] on link "Ambassador Program ⭐️⭐️" at bounding box center [482, 63] width 84 height 17
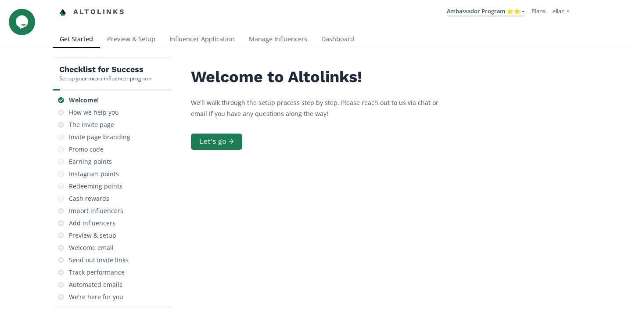
click at [329, 29] on div "Altolinks Ambassador Program ⭐️⭐️ [GEOGRAPHIC_DATA] MACRO INFLUENCERS (prog ven…" at bounding box center [316, 15] width 632 height 31
click at [337, 40] on link "Dashboard" at bounding box center [337, 40] width 47 height 18
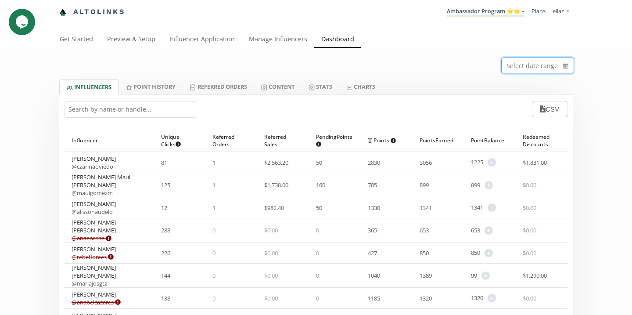
click at [527, 66] on input at bounding box center [538, 65] width 72 height 15
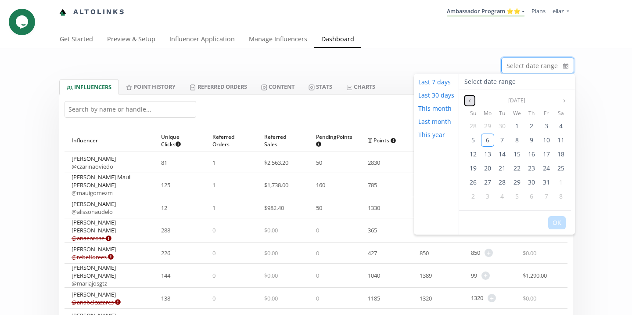
click at [470, 101] on icon "angle left" at bounding box center [469, 100] width 5 height 5
click at [561, 100] on button "Next month" at bounding box center [564, 100] width 11 height 11
click at [465, 104] on button "Previous month" at bounding box center [470, 100] width 11 height 11
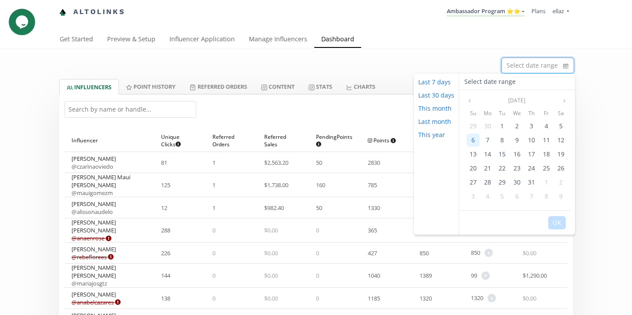
click at [472, 140] on span "6" at bounding box center [474, 140] width 4 height 8
click at [564, 100] on icon "angle right" at bounding box center [564, 100] width 5 height 5
click at [487, 138] on span "6" at bounding box center [488, 140] width 4 height 8
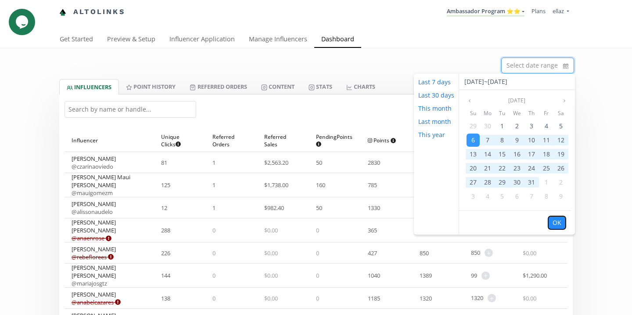
click at [555, 222] on button "OK" at bounding box center [557, 222] width 18 height 13
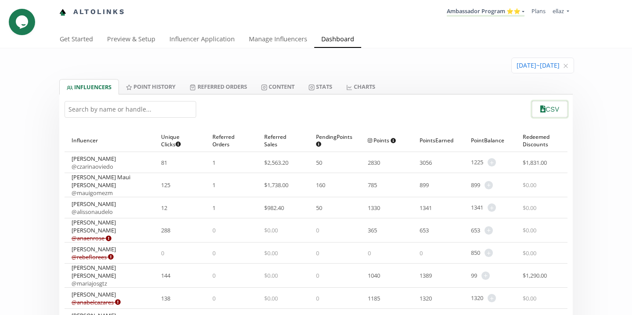
click at [544, 113] on button "CSV" at bounding box center [550, 109] width 38 height 19
click at [326, 91] on link "Stats" at bounding box center [321, 86] width 38 height 15
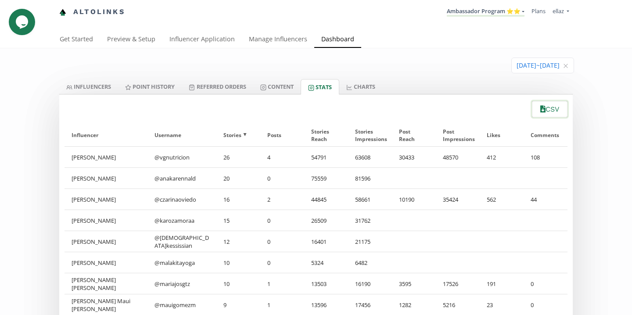
click at [547, 108] on button "CSV" at bounding box center [550, 109] width 38 height 19
click at [567, 68] on icon "close" at bounding box center [565, 65] width 5 height 5
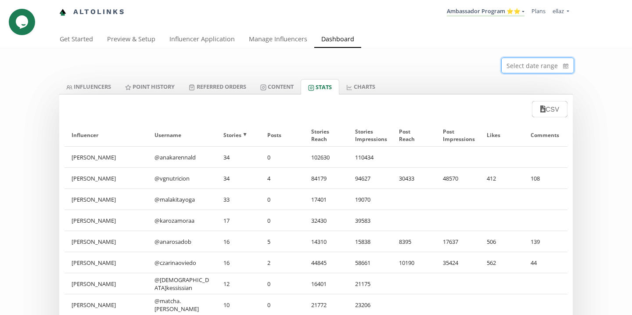
click at [522, 67] on input at bounding box center [538, 65] width 72 height 15
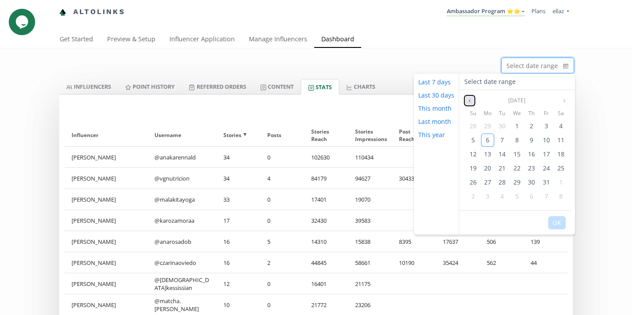
click at [468, 95] on button "Previous month" at bounding box center [470, 100] width 11 height 11
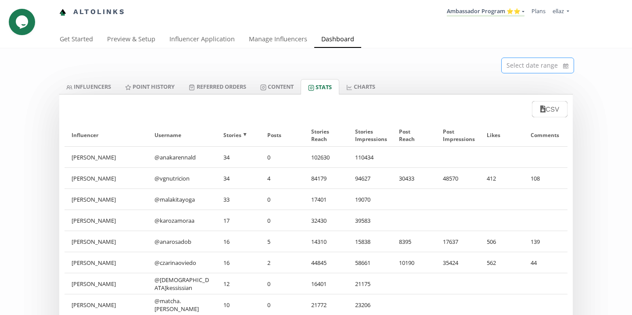
click at [547, 58] on input at bounding box center [538, 65] width 72 height 15
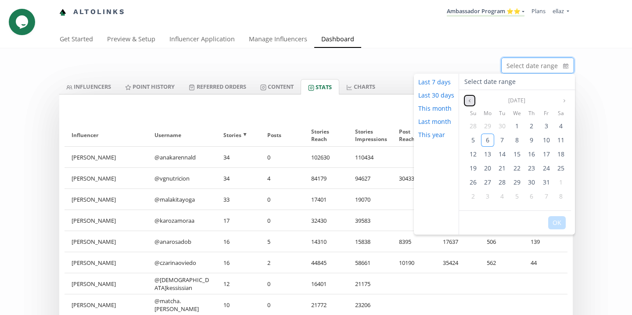
click at [470, 101] on icon "angle left" at bounding box center [469, 100] width 5 height 5
click at [486, 183] on span "29" at bounding box center [487, 182] width 7 height 8
click at [473, 196] on span "5" at bounding box center [474, 196] width 4 height 8
click at [559, 223] on button "OK" at bounding box center [557, 222] width 18 height 13
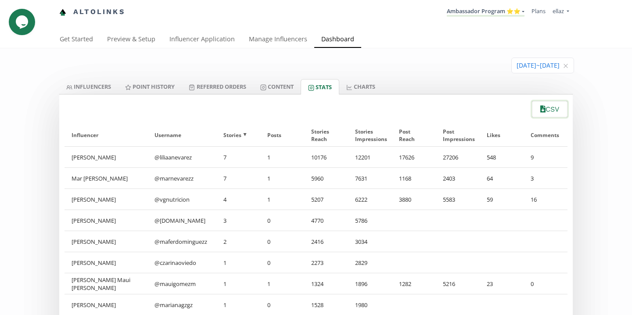
click at [558, 108] on button "CSV" at bounding box center [550, 109] width 38 height 19
click at [108, 86] on link "INFLUENCERS" at bounding box center [88, 86] width 59 height 15
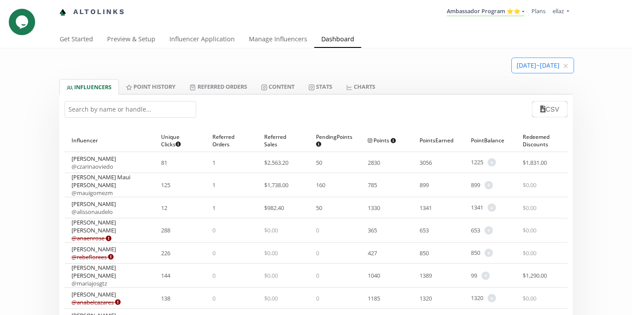
click at [552, 68] on input at bounding box center [543, 65] width 62 height 15
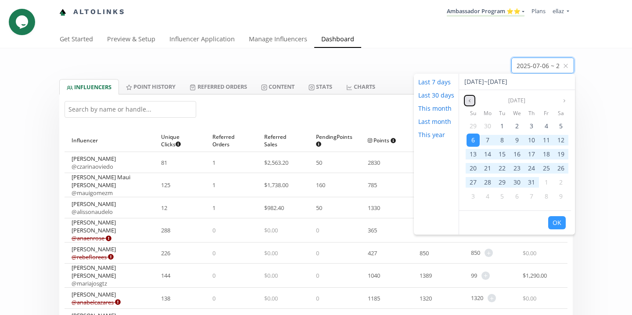
click at [469, 100] on icon "angle left" at bounding box center [469, 100] width 5 height 5
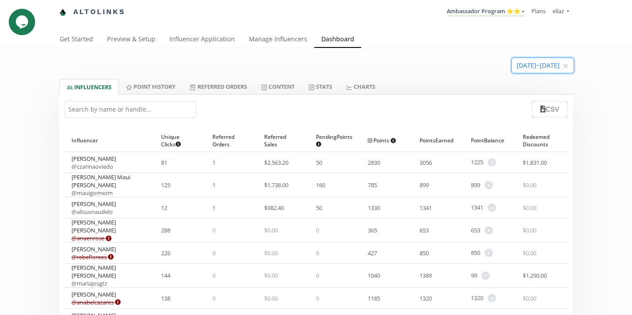
click at [566, 66] on icon "close" at bounding box center [566, 66] width 4 height 4
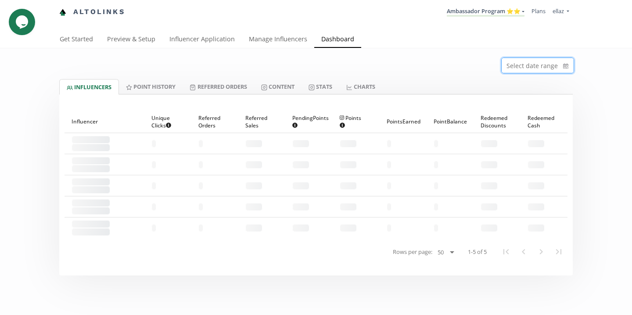
click at [533, 67] on input at bounding box center [538, 65] width 72 height 15
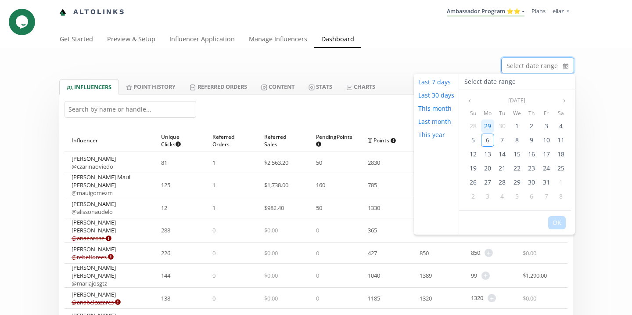
click at [486, 126] on span "29" at bounding box center [487, 126] width 7 height 8
click at [475, 194] on div "5" at bounding box center [473, 196] width 13 height 13
click at [472, 195] on span "5" at bounding box center [474, 196] width 4 height 8
click at [485, 125] on span "29" at bounding box center [487, 126] width 7 height 8
click at [475, 193] on div "5" at bounding box center [473, 196] width 13 height 13
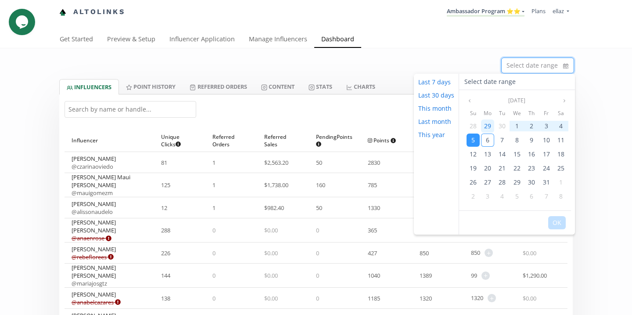
click at [486, 127] on span "29" at bounding box center [487, 126] width 7 height 8
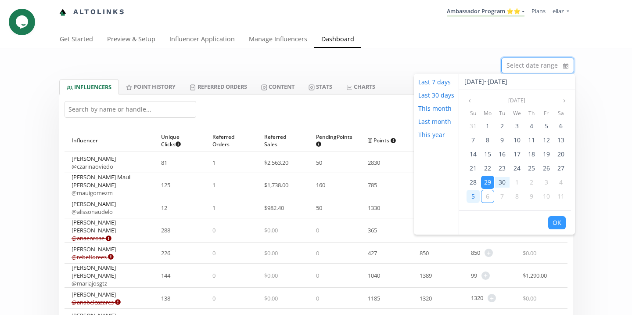
click at [472, 197] on span "5" at bounding box center [474, 196] width 4 height 8
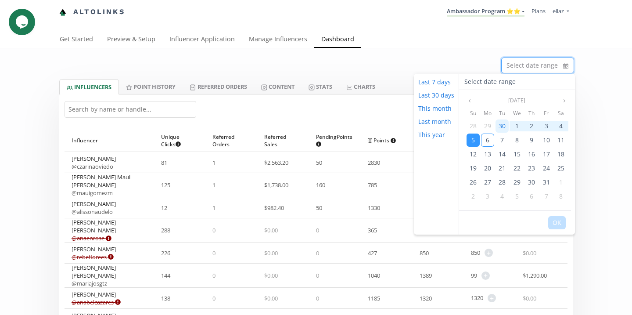
click at [496, 126] on div "30" at bounding box center [502, 125] width 13 height 13
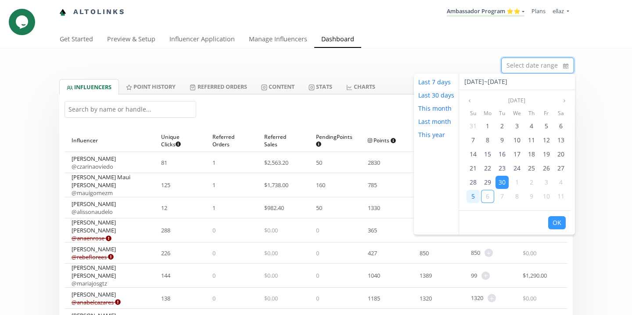
click at [472, 195] on span "5" at bounding box center [474, 196] width 4 height 8
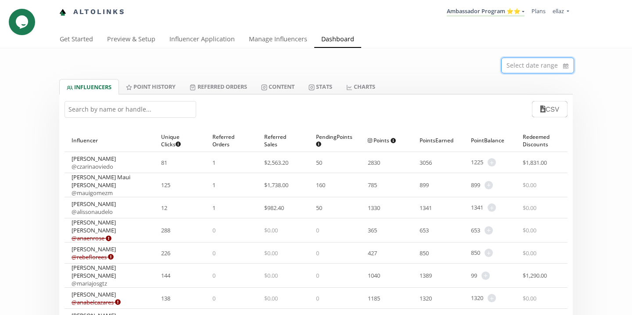
click at [547, 71] on input at bounding box center [538, 65] width 72 height 15
click at [523, 62] on input at bounding box center [538, 65] width 72 height 15
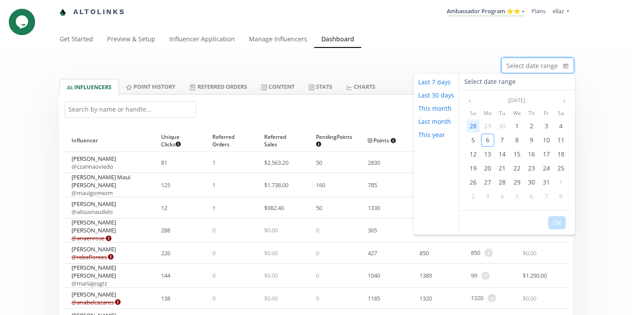
click at [474, 126] on span "28" at bounding box center [473, 126] width 7 height 8
click at [474, 196] on span "5" at bounding box center [474, 196] width 4 height 8
click at [560, 224] on button "OK" at bounding box center [557, 222] width 18 height 13
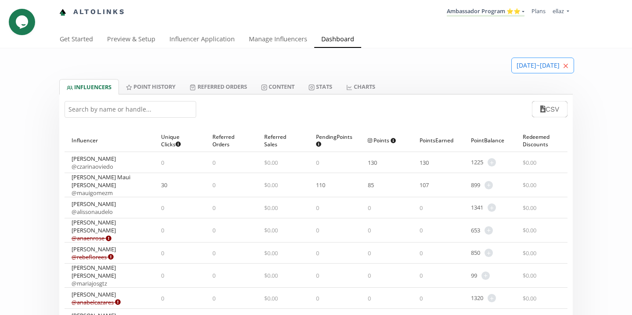
click at [563, 68] on icon "close" at bounding box center [565, 65] width 5 height 5
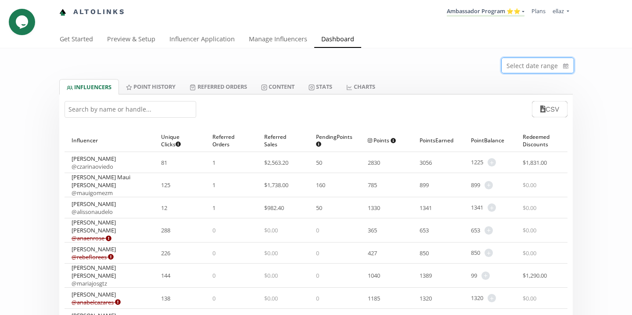
click at [534, 70] on input at bounding box center [538, 65] width 72 height 15
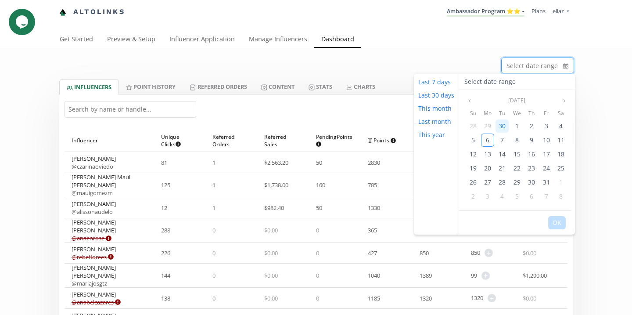
click at [500, 124] on span "30" at bounding box center [502, 126] width 7 height 8
click at [474, 198] on span "5" at bounding box center [474, 196] width 4 height 8
click at [472, 197] on span "5" at bounding box center [474, 196] width 4 height 8
click at [503, 123] on span "30" at bounding box center [502, 126] width 7 height 8
click at [556, 224] on button "OK" at bounding box center [557, 222] width 18 height 13
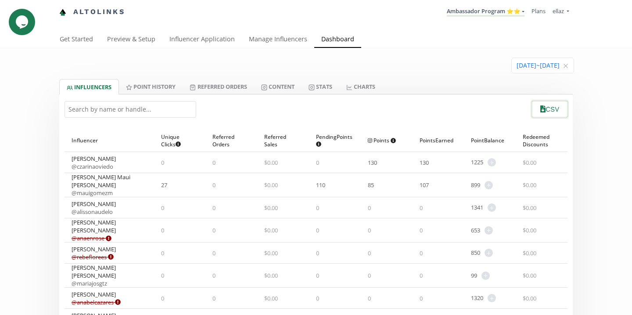
click at [548, 114] on button "CSV" at bounding box center [550, 109] width 38 height 19
click at [501, 17] on link "Ambassador Program ⭐️⭐️" at bounding box center [486, 12] width 78 height 10
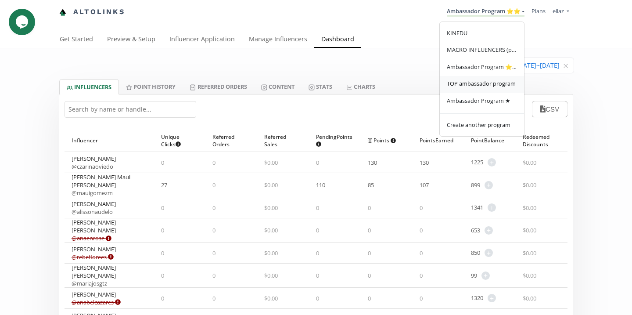
click at [492, 83] on span "TOP ambassador program" at bounding box center [481, 83] width 69 height 8
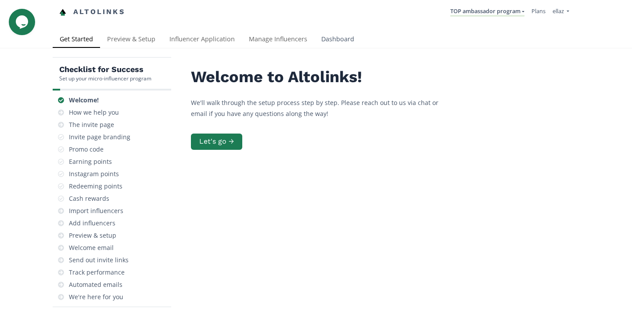
click at [339, 40] on link "Dashboard" at bounding box center [337, 40] width 47 height 18
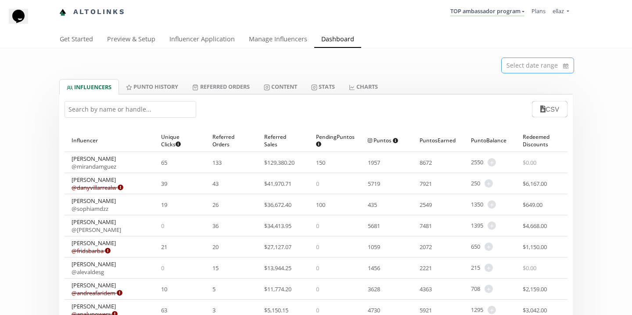
click at [527, 69] on input at bounding box center [538, 65] width 72 height 15
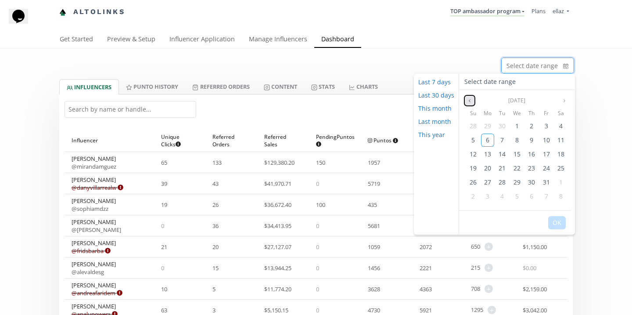
click at [468, 101] on icon "angle left" at bounding box center [469, 100] width 5 height 5
click at [472, 140] on span "6" at bounding box center [474, 140] width 4 height 8
click at [563, 102] on icon "angle right" at bounding box center [564, 100] width 5 height 5
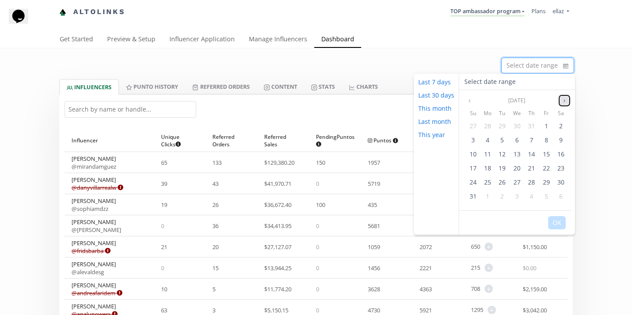
click at [564, 102] on icon "angle right" at bounding box center [565, 100] width 2 height 3
click at [489, 141] on div "6" at bounding box center [487, 139] width 13 height 13
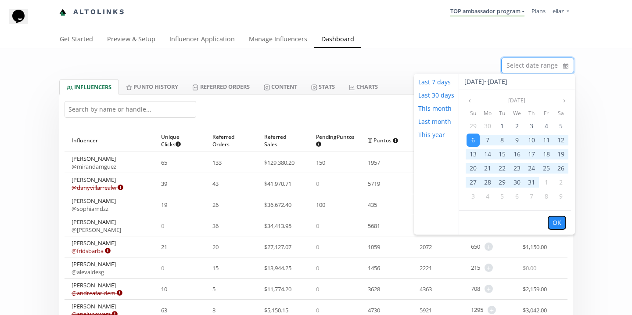
click at [555, 221] on button "OK" at bounding box center [557, 222] width 18 height 13
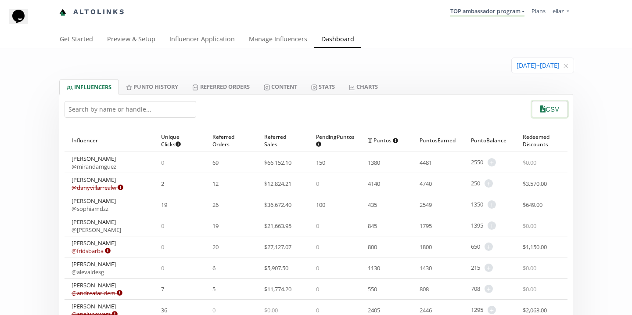
click at [541, 113] on button "CSV" at bounding box center [550, 109] width 38 height 19
click at [317, 88] on icon at bounding box center [314, 87] width 6 height 6
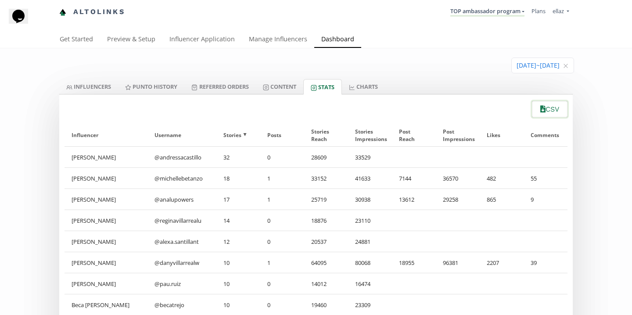
click at [547, 115] on button "CSV" at bounding box center [550, 109] width 38 height 19
click at [547, 66] on input at bounding box center [543, 65] width 62 height 15
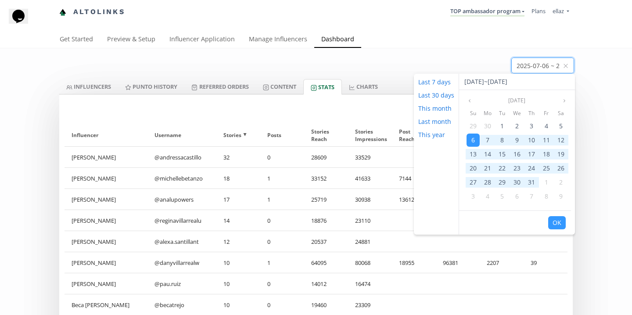
click at [573, 66] on input at bounding box center [543, 65] width 62 height 15
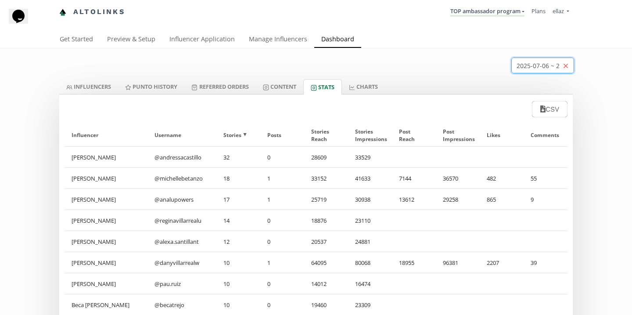
click at [566, 66] on icon "close" at bounding box center [565, 65] width 5 height 5
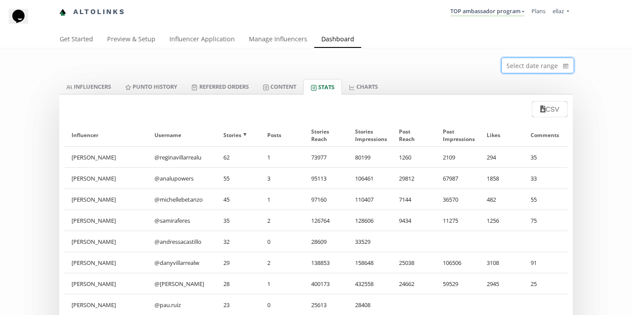
click at [537, 61] on input at bounding box center [538, 65] width 72 height 15
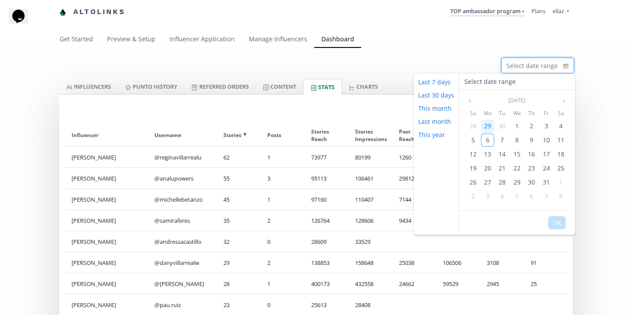
click at [486, 124] on span "29" at bounding box center [487, 126] width 7 height 8
click at [476, 198] on div "5" at bounding box center [473, 196] width 13 height 13
click at [559, 221] on button "OK" at bounding box center [557, 222] width 18 height 13
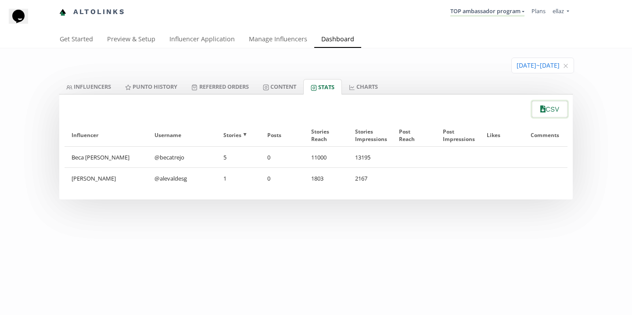
click at [547, 107] on button "CSV" at bounding box center [550, 109] width 38 height 19
click at [90, 89] on link "INFLUENCERS" at bounding box center [88, 86] width 59 height 15
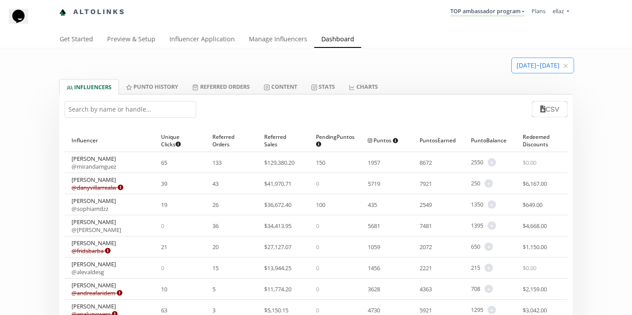
click at [531, 66] on input at bounding box center [543, 65] width 62 height 15
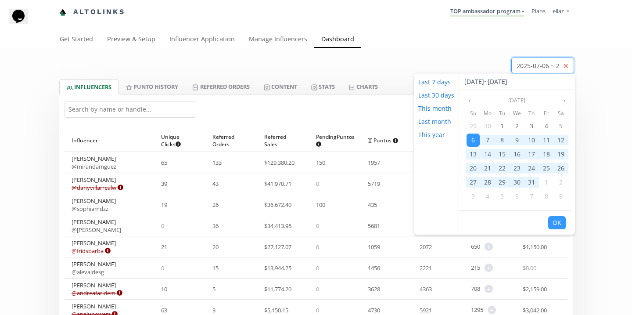
click at [566, 66] on icon "close" at bounding box center [565, 65] width 5 height 5
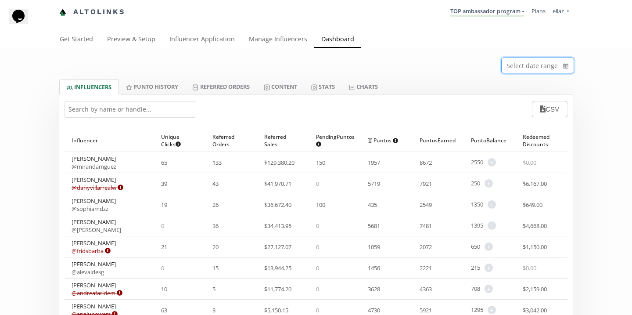
click at [535, 65] on input at bounding box center [538, 65] width 72 height 15
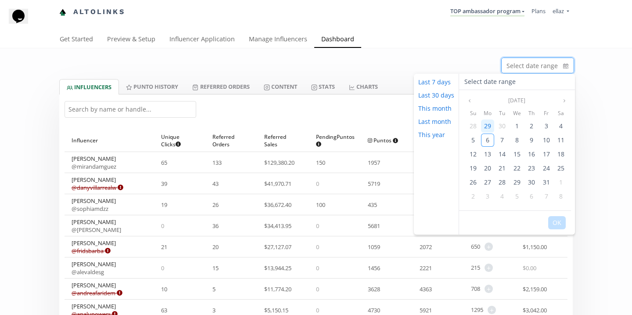
click at [484, 127] on span "29" at bounding box center [487, 126] width 7 height 8
click at [474, 199] on div "5" at bounding box center [473, 196] width 13 height 13
click at [556, 225] on button "OK" at bounding box center [557, 222] width 18 height 13
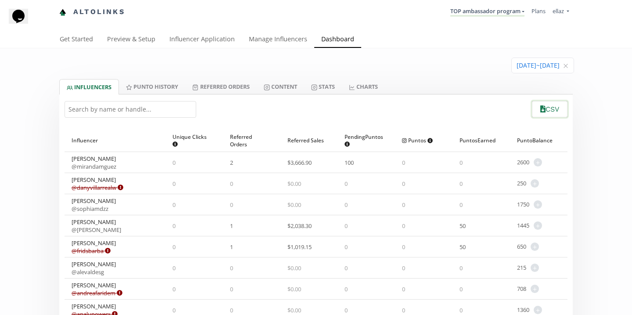
click at [550, 109] on button "CSV" at bounding box center [550, 109] width 38 height 19
